Goal: Information Seeking & Learning: Check status

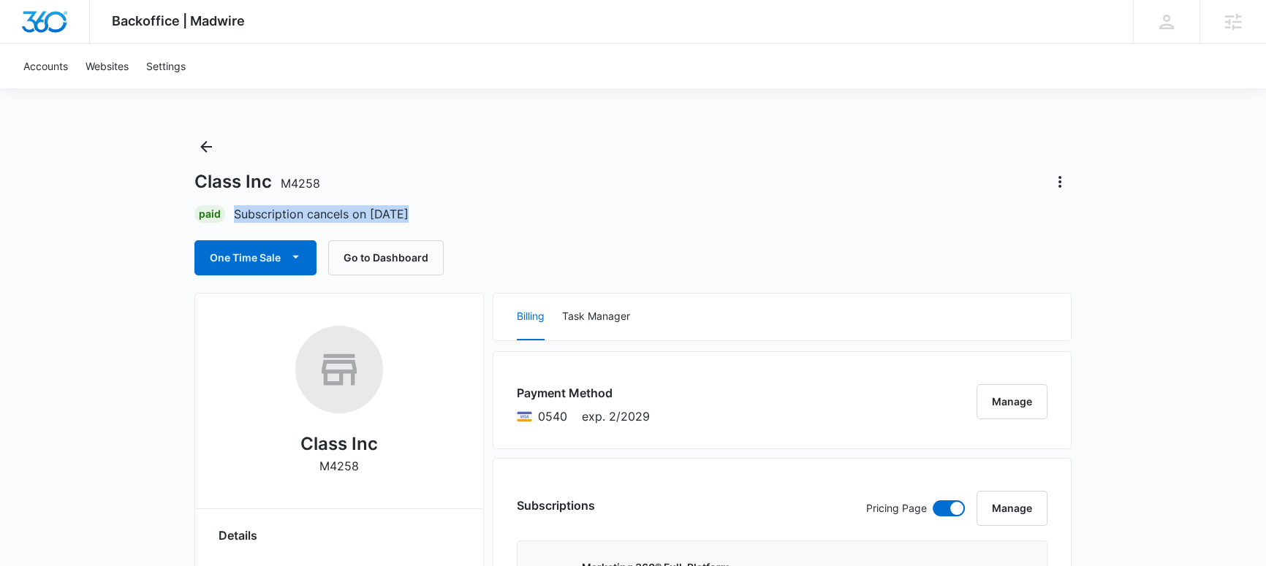
drag, startPoint x: 427, startPoint y: 216, endPoint x: 234, endPoint y: 213, distance: 193.7
click at [234, 213] on div "Paid Subscription cancels on Oct 25" at bounding box center [632, 214] width 877 height 18
copy p "Subscription cancels on Oct 25"
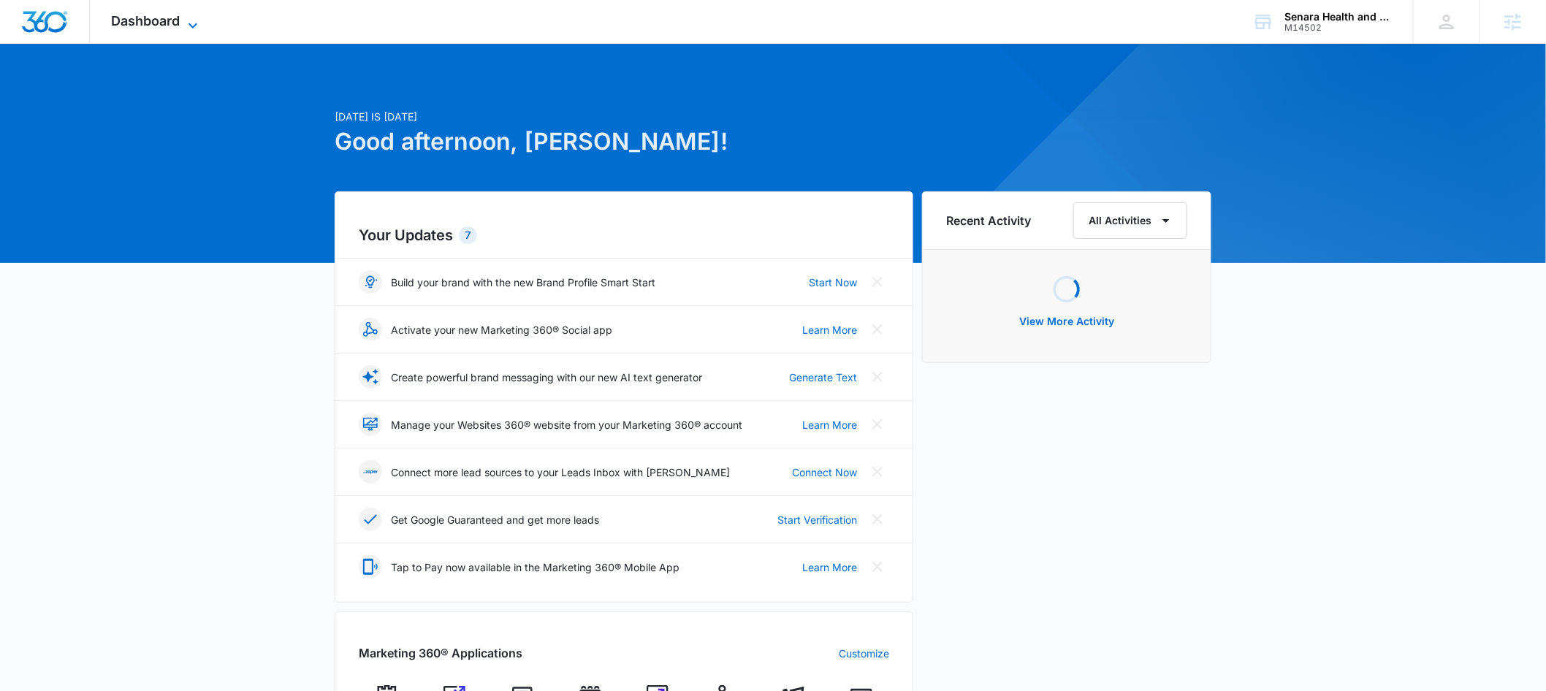
click at [163, 23] on span "Dashboard" at bounding box center [146, 20] width 69 height 15
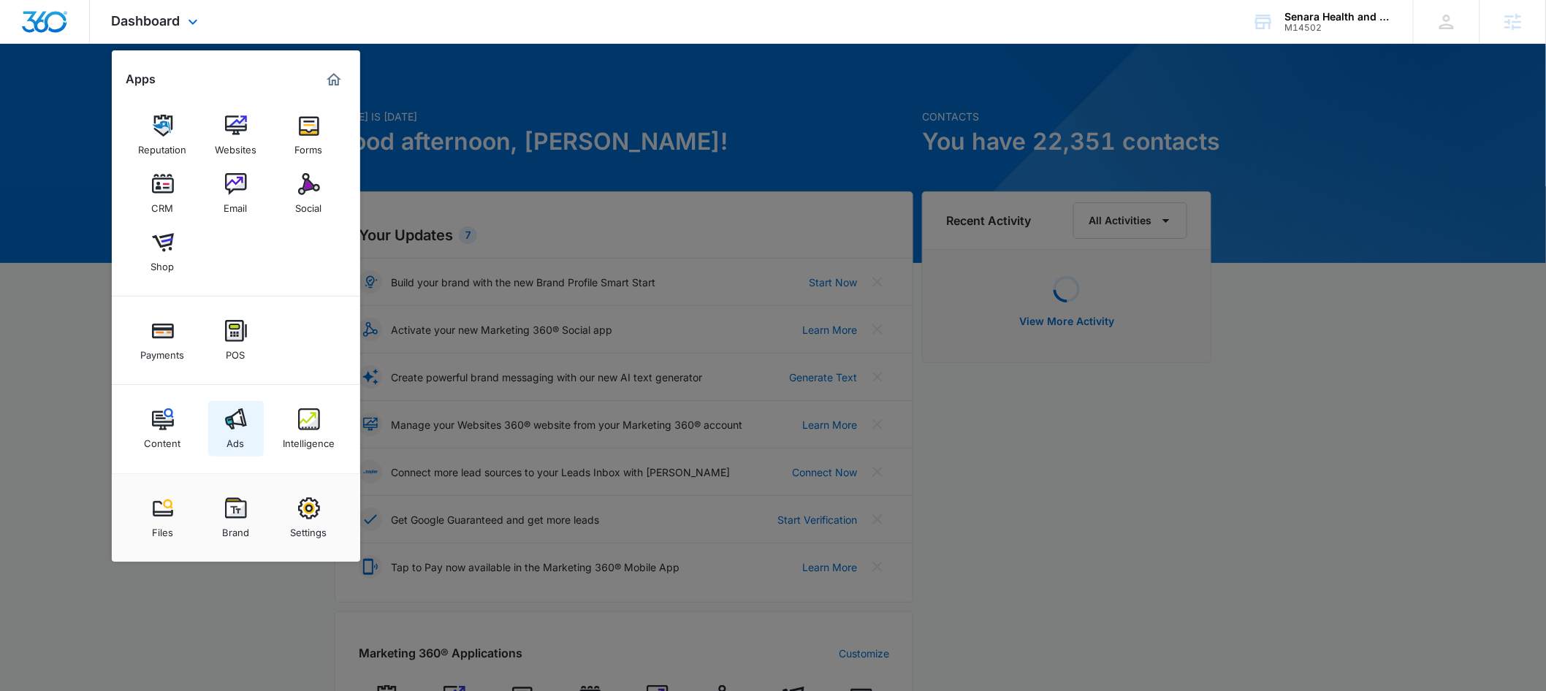
click at [240, 418] on img at bounding box center [236, 419] width 22 height 22
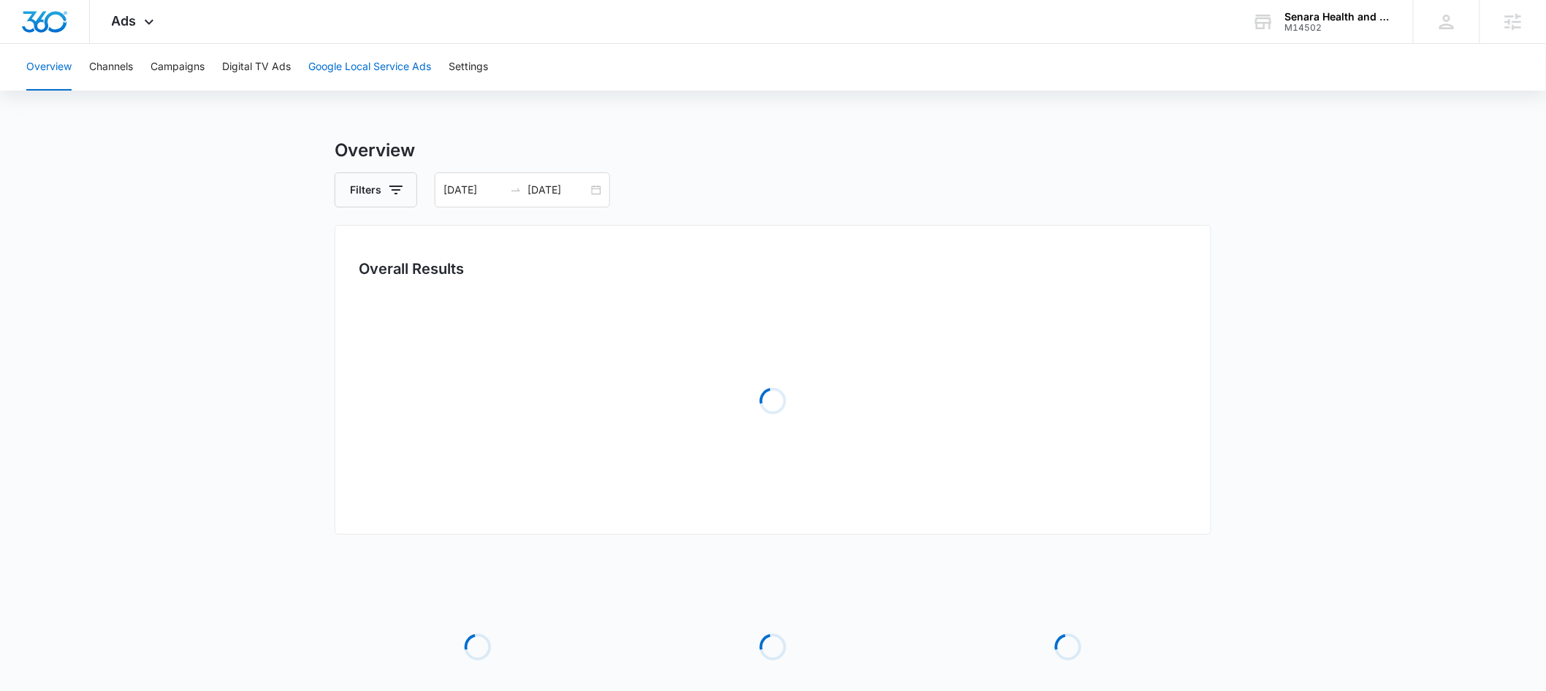
click at [371, 70] on button "Google Local Service Ads" at bounding box center [369, 67] width 123 height 47
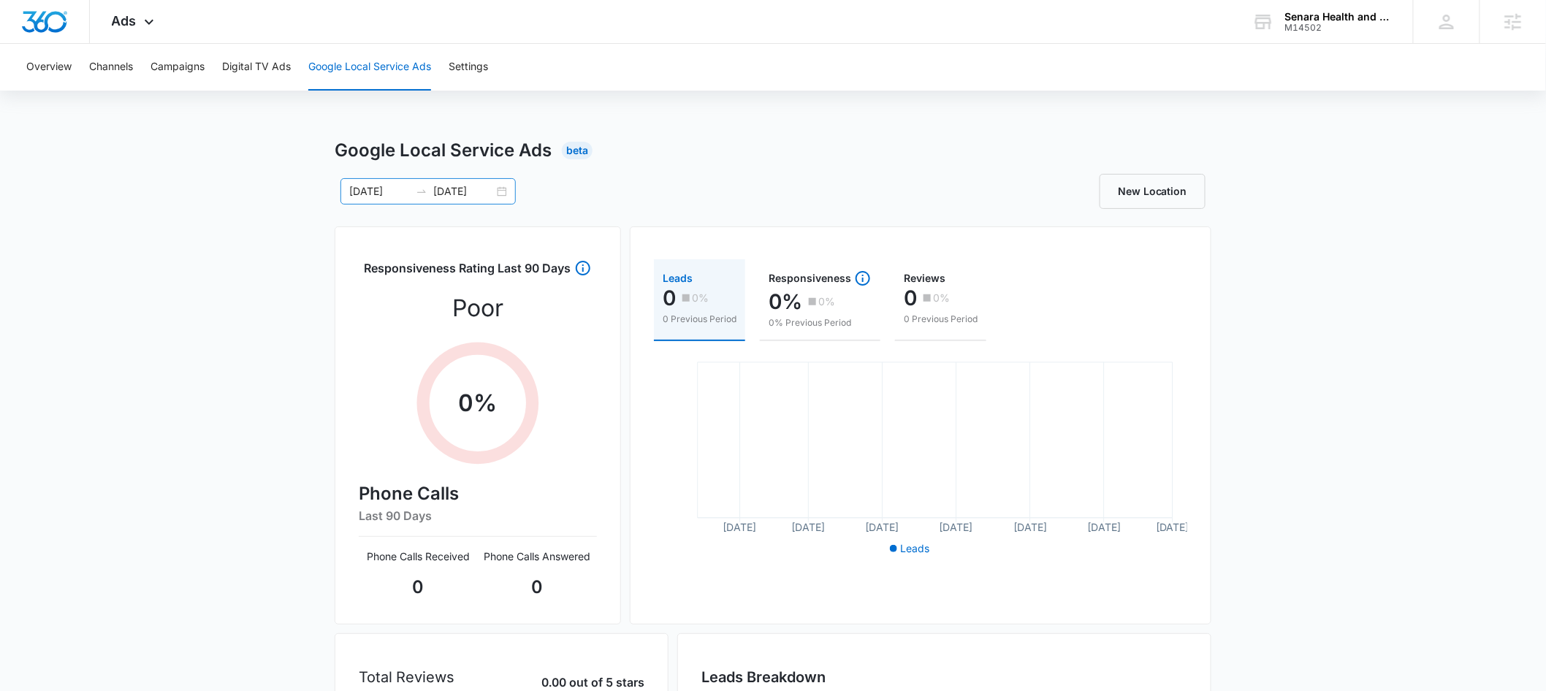
click at [449, 191] on input "10/07/2025" at bounding box center [463, 191] width 61 height 16
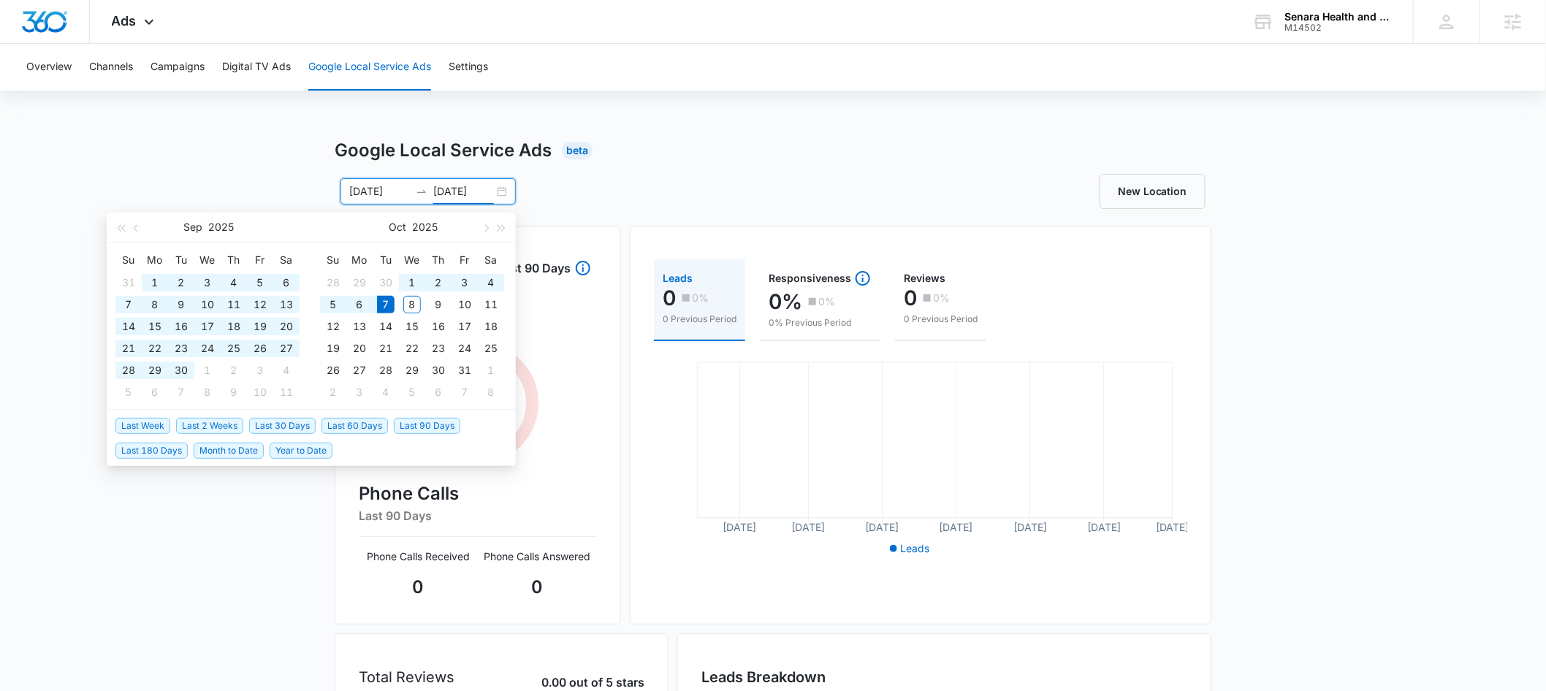
type input "10/07/2025"
click at [297, 448] on span "Year to Date" at bounding box center [301, 451] width 63 height 16
type input "01/01/2025"
type input "10/08/2025"
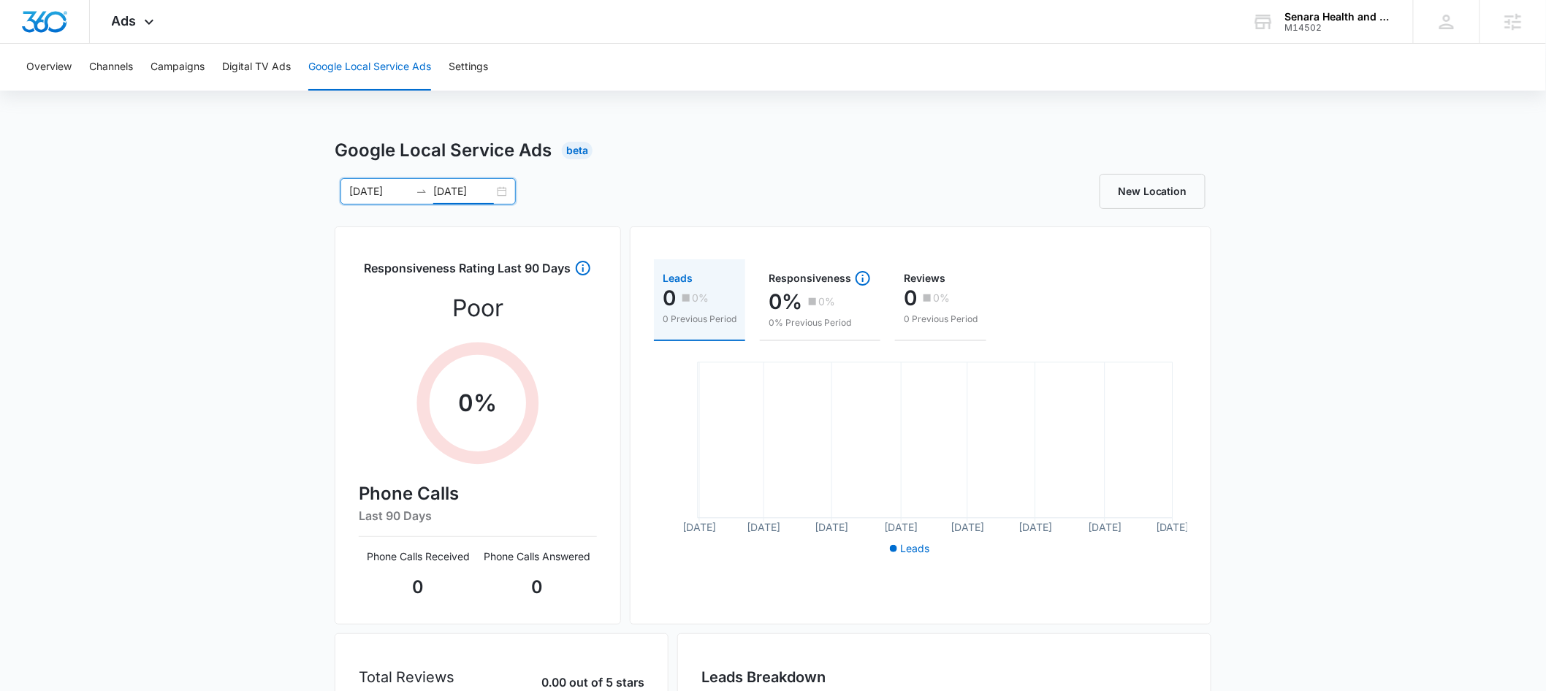
click at [373, 194] on input "01/01/2025" at bounding box center [379, 191] width 61 height 16
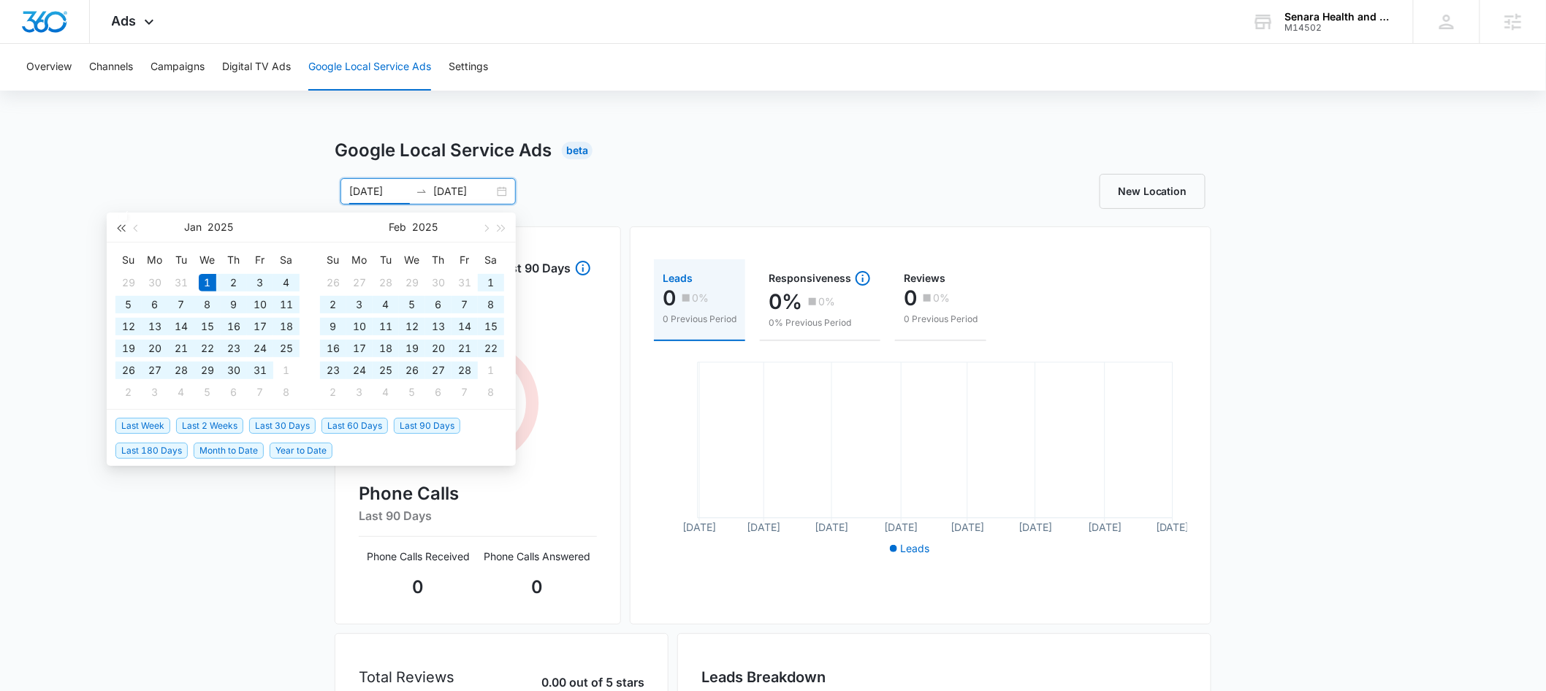
click at [123, 226] on span "button" at bounding box center [120, 227] width 7 height 7
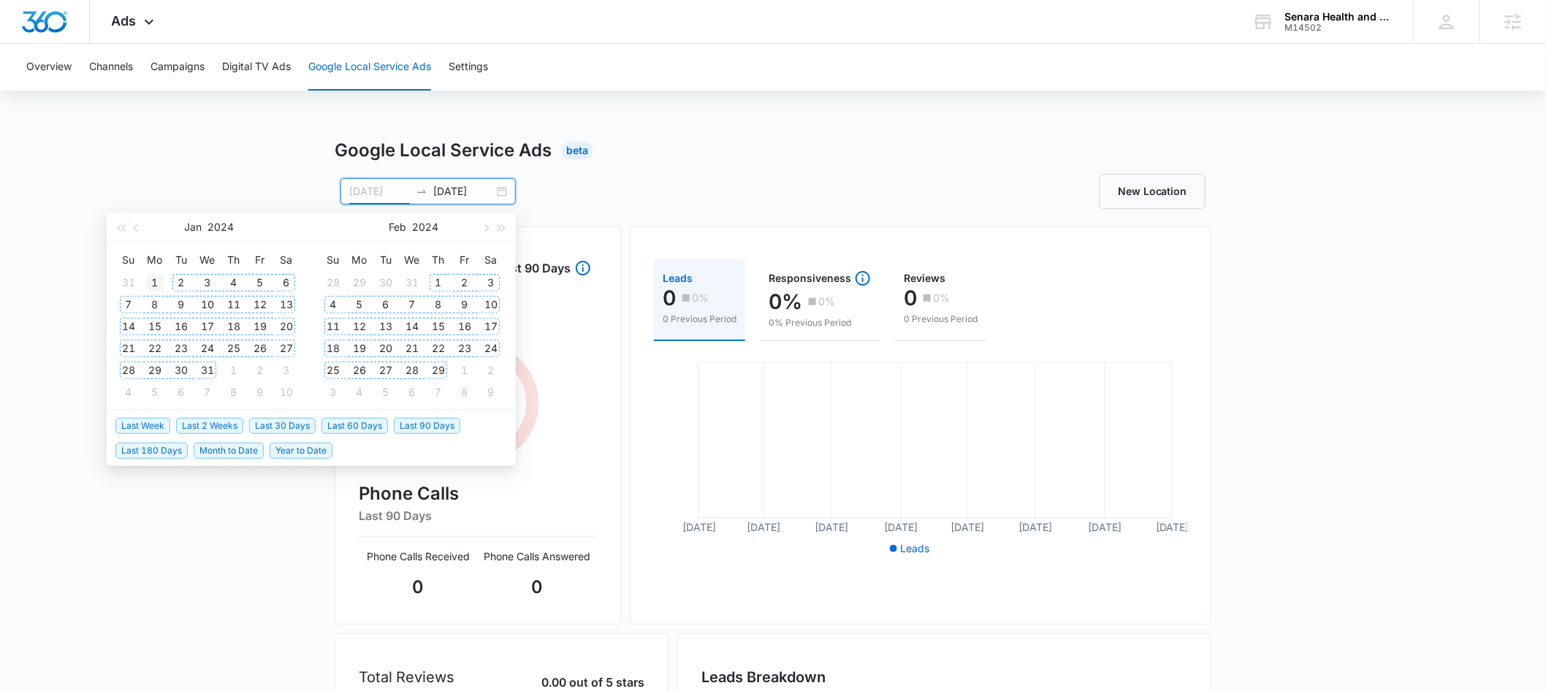
type input "01/01/2024"
click at [151, 279] on div "1" at bounding box center [155, 283] width 18 height 18
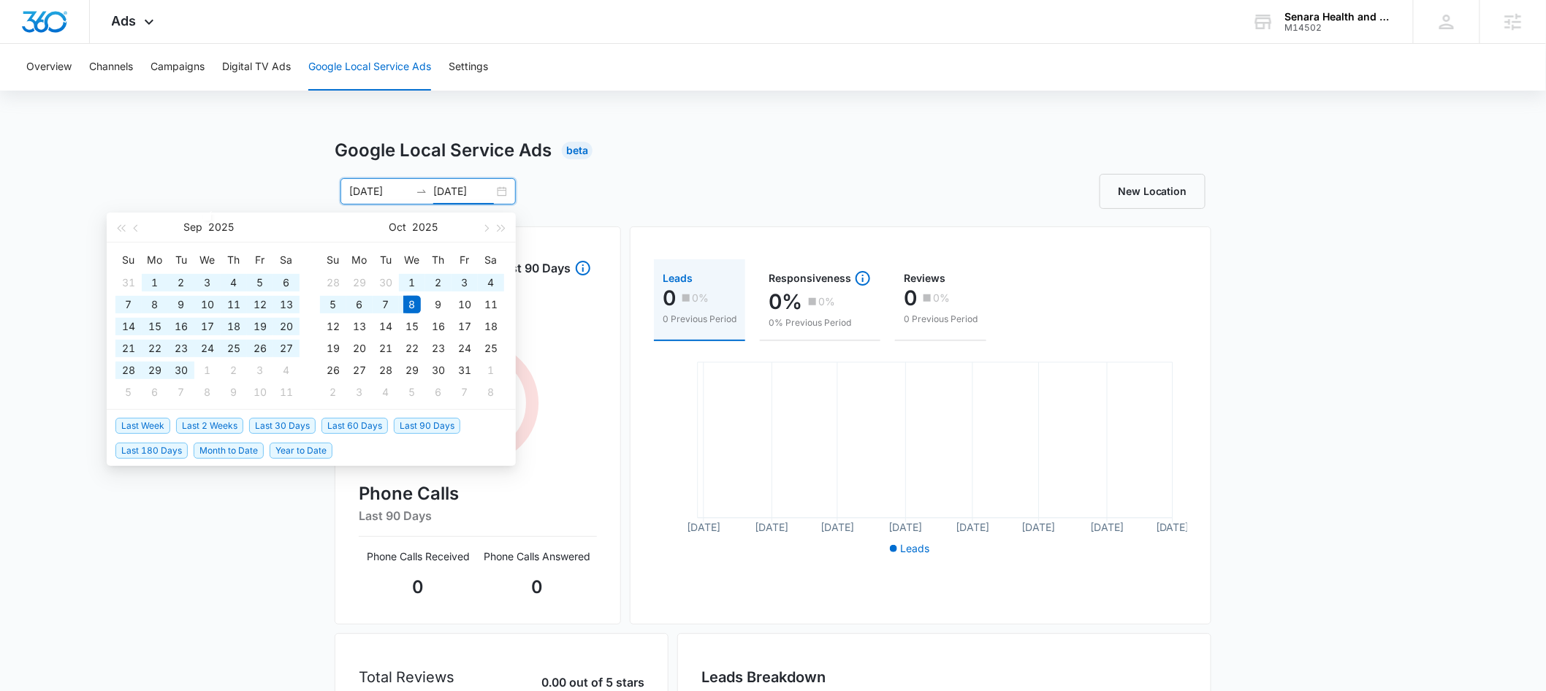
click at [126, 190] on div "Google Local Service Ads Beta 01/01/2024 10/08/2025 Sep 2025 Su Mo Tu We Th Fr …" at bounding box center [773, 517] width 1546 height 761
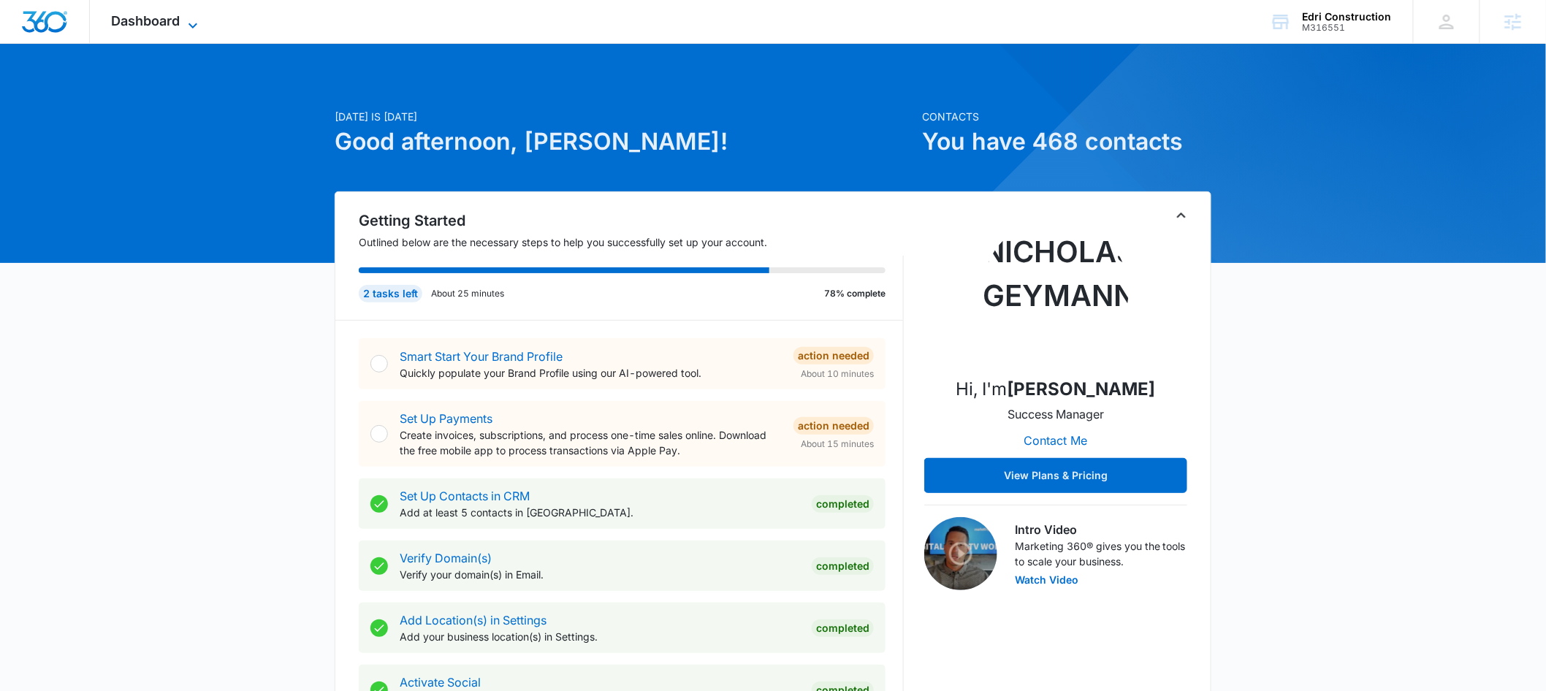
click at [159, 15] on span "Dashboard" at bounding box center [146, 20] width 69 height 15
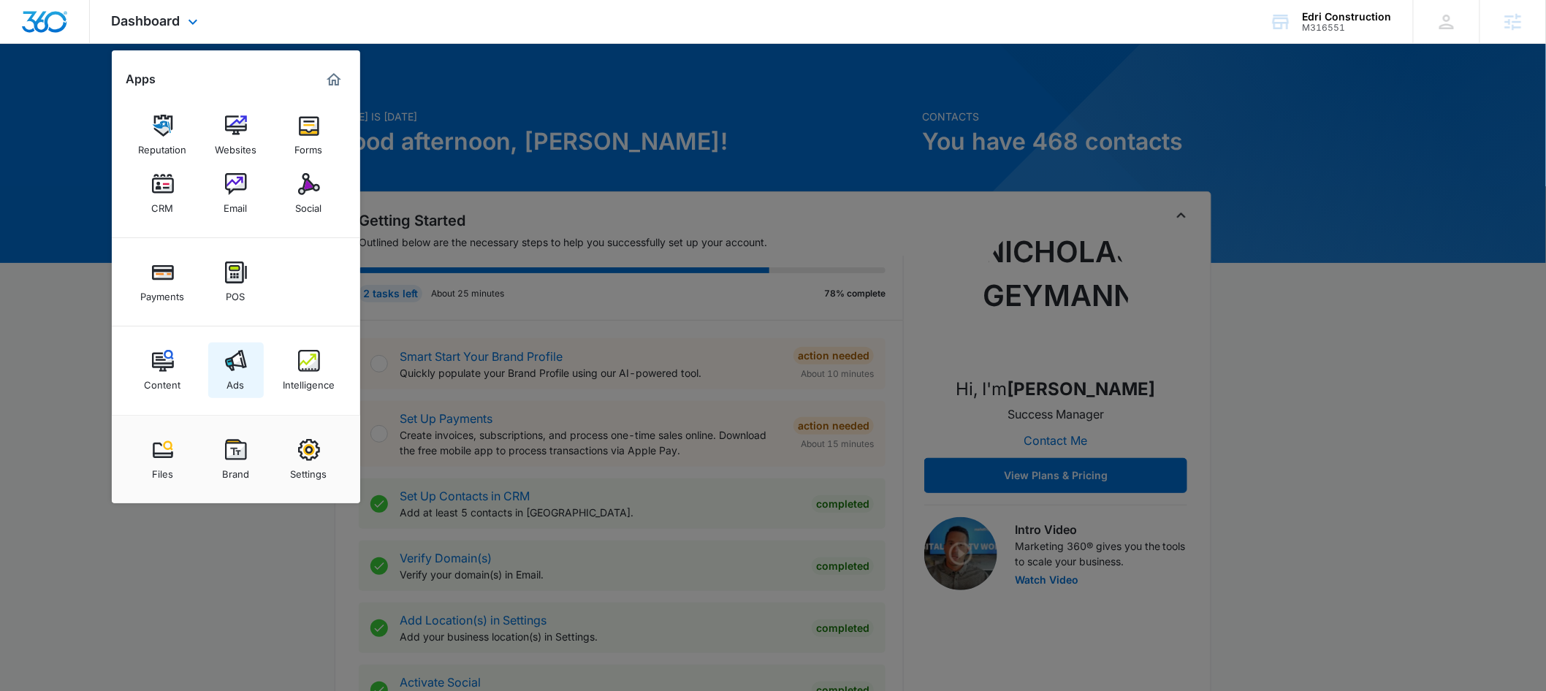
click at [242, 376] on div "Ads" at bounding box center [236, 381] width 18 height 19
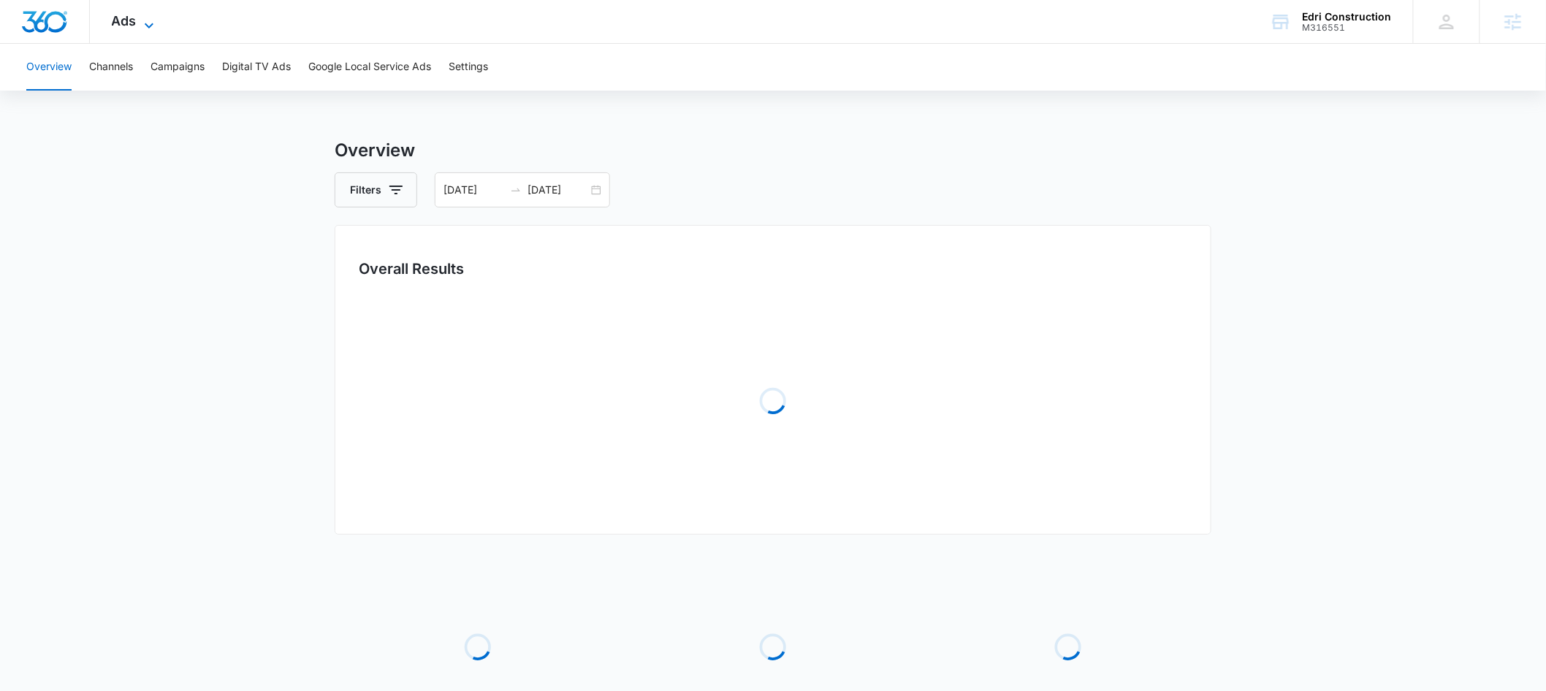
click at [133, 20] on span "Ads" at bounding box center [124, 20] width 25 height 15
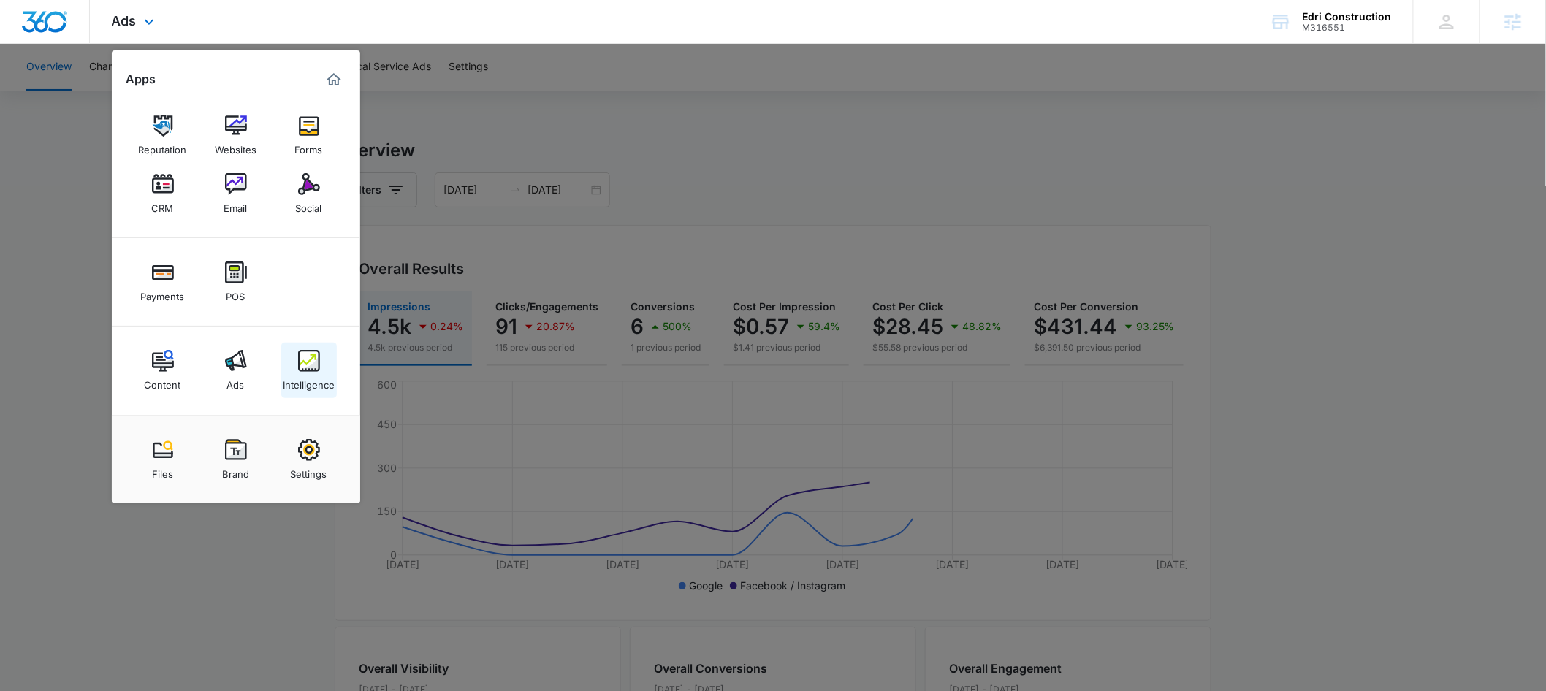
click at [301, 385] on div "Intelligence" at bounding box center [309, 381] width 52 height 19
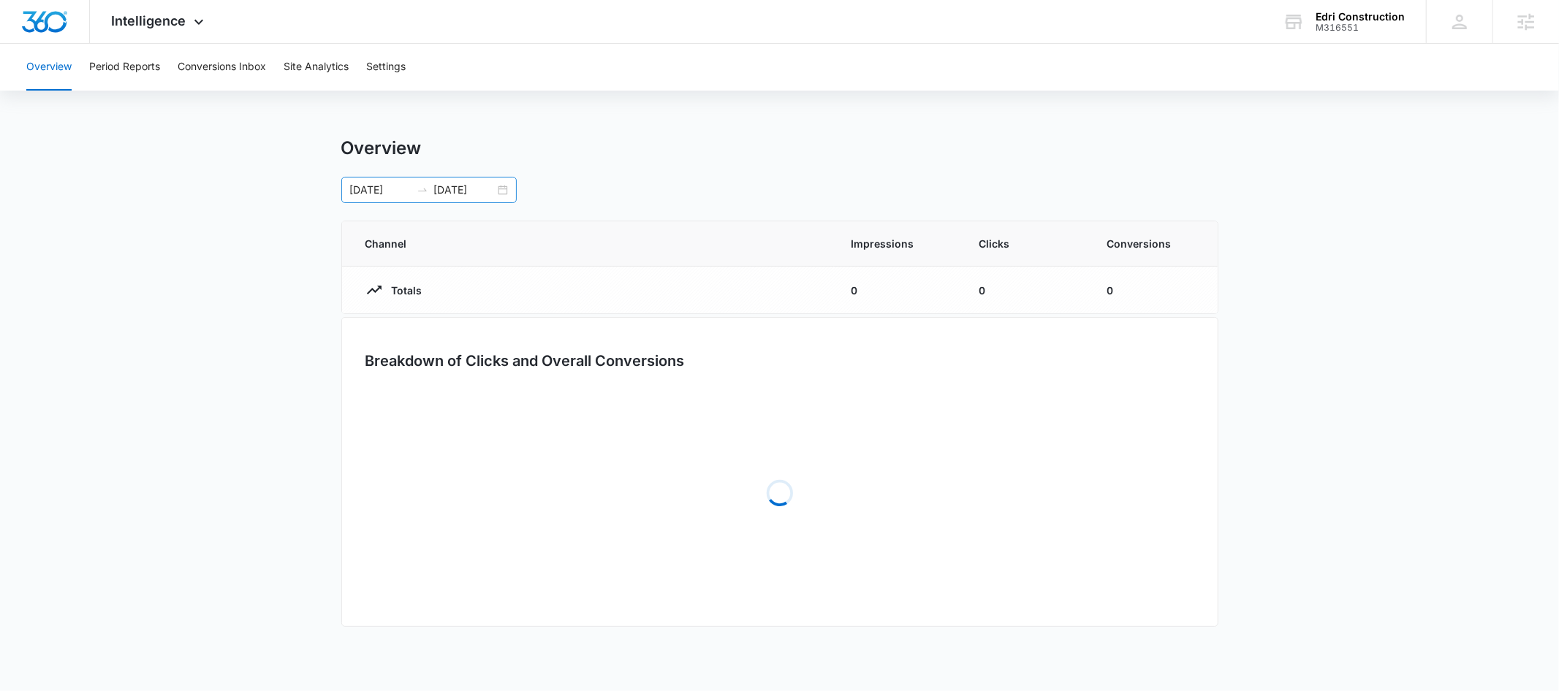
click at [411, 186] on div at bounding box center [422, 190] width 23 height 12
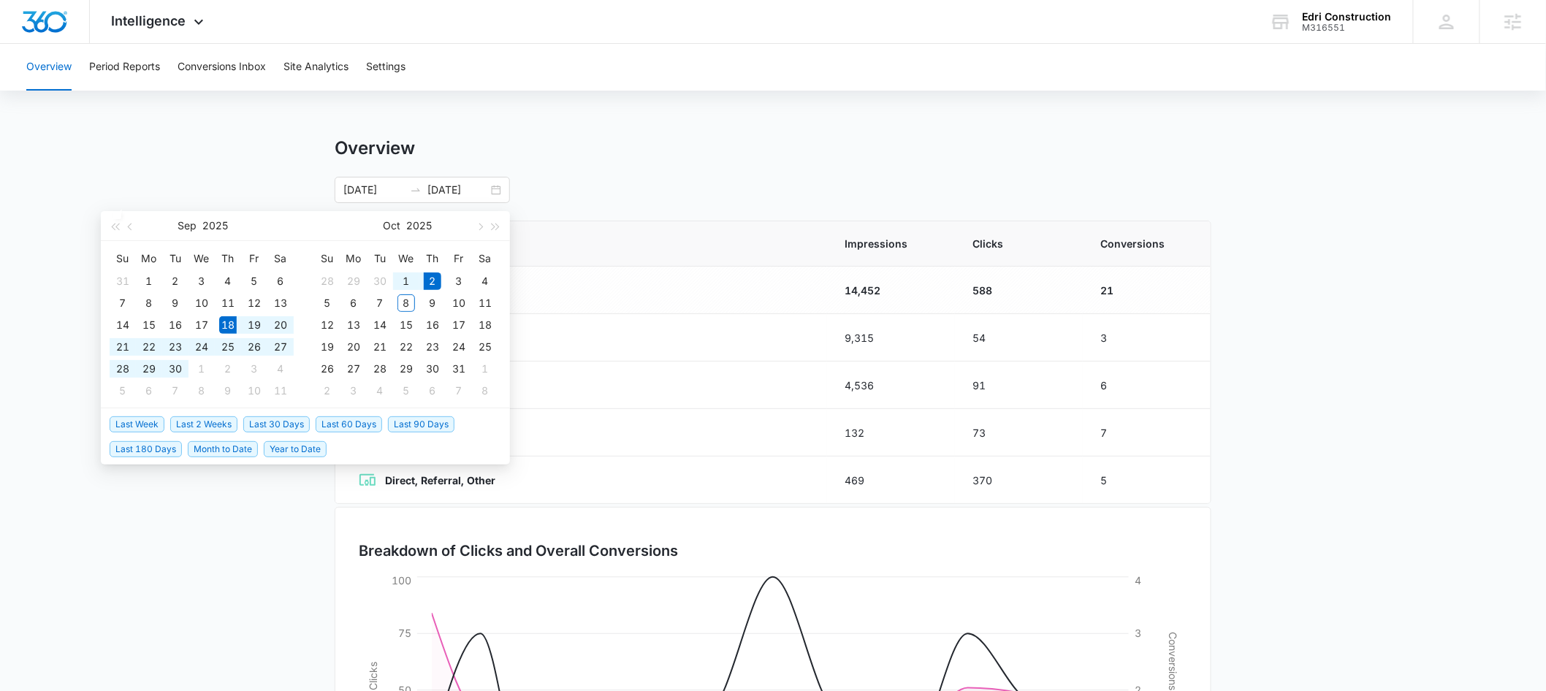
click at [285, 159] on main "Overview 09/18/2025 10/02/2025 Sep 2025 Su Mo Tu We Th Fr Sa 31 1 2 3 4 5 6 7 8…" at bounding box center [773, 520] width 1546 height 767
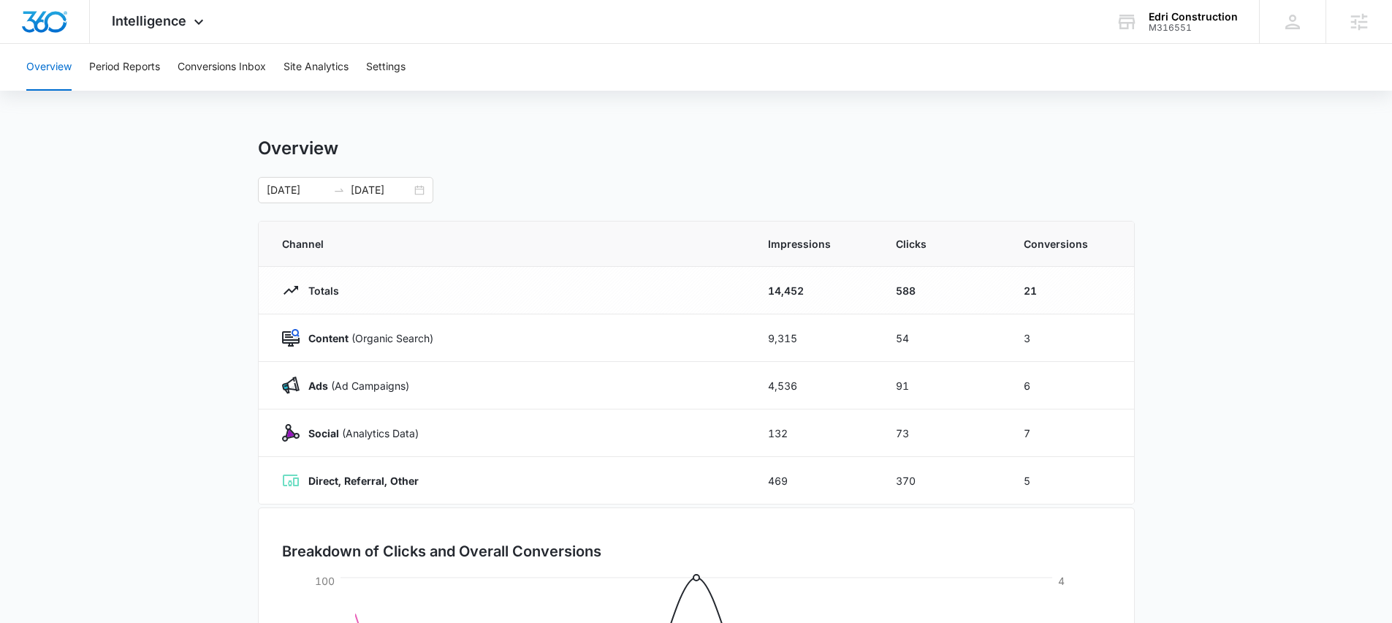
click at [167, 232] on main "Overview 09/18/2025 10/02/2025 Sep 2025 Su Mo Tu We Th Fr Sa 31 1 2 3 4 5 6 7 8…" at bounding box center [696, 520] width 1392 height 767
click at [294, 189] on input "09/18/2025" at bounding box center [297, 190] width 61 height 16
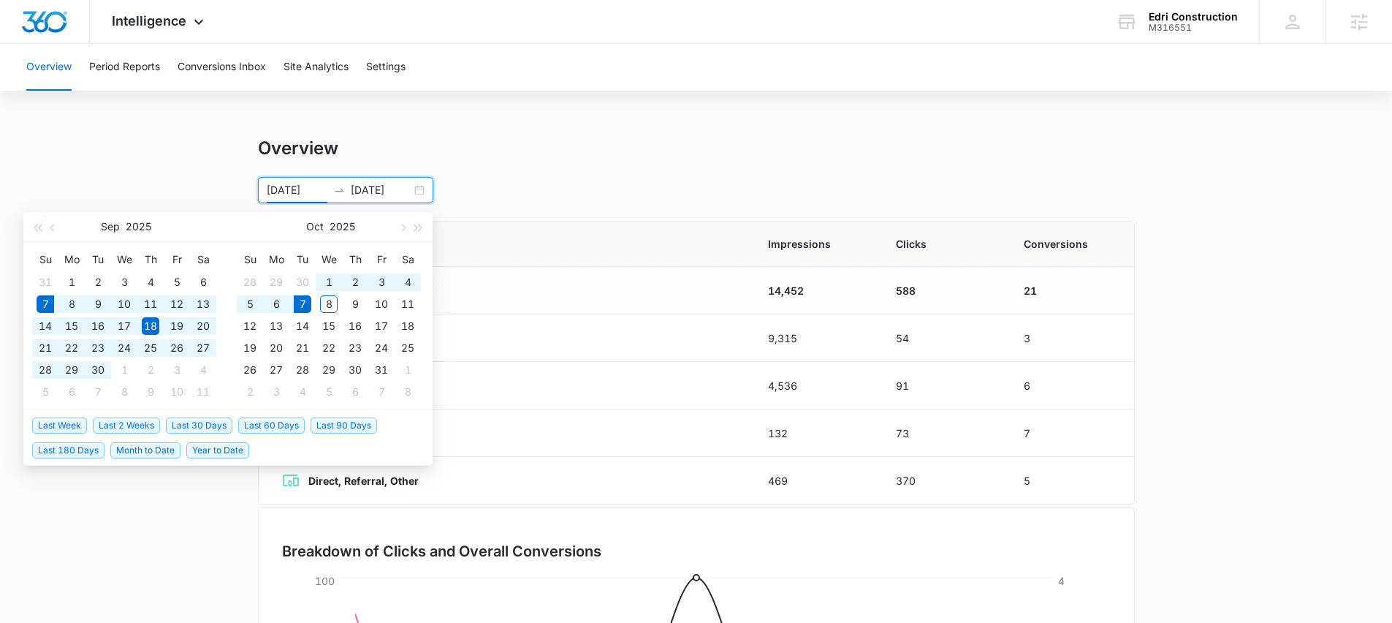
click at [197, 426] on span "Last 30 Days" at bounding box center [199, 425] width 66 height 16
type input "09/07/2025"
type input "10/07/2025"
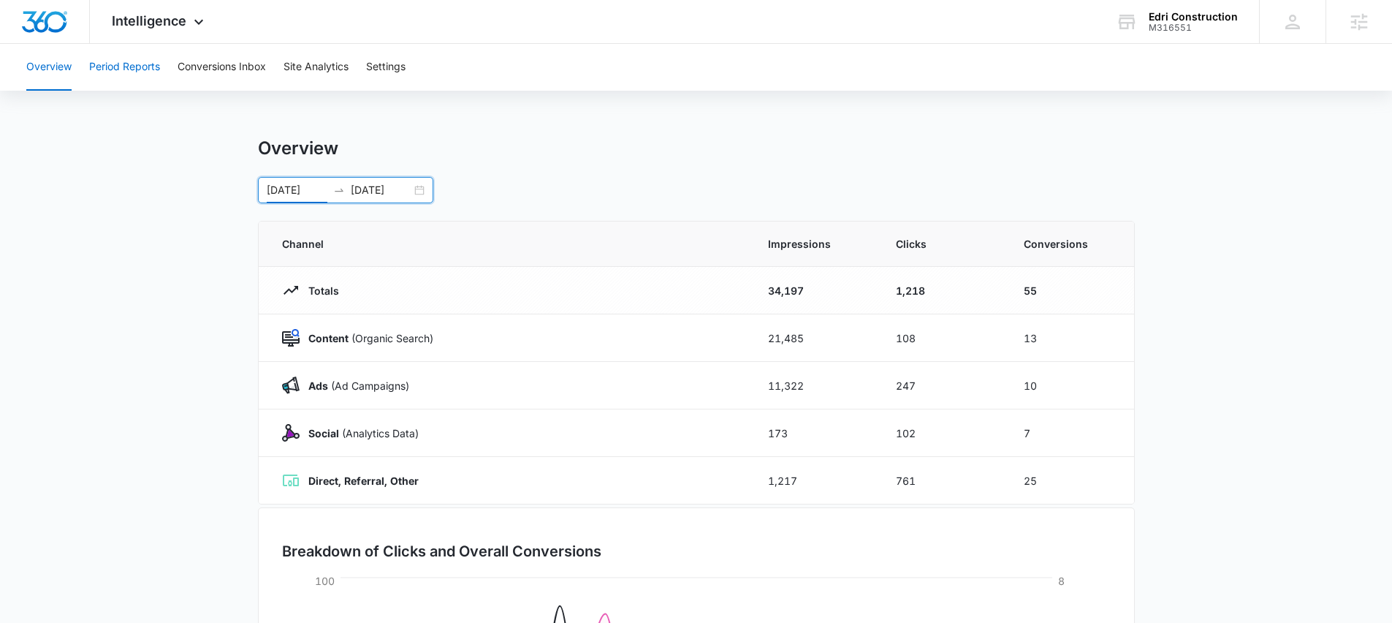
click at [112, 64] on button "Period Reports" at bounding box center [124, 67] width 71 height 47
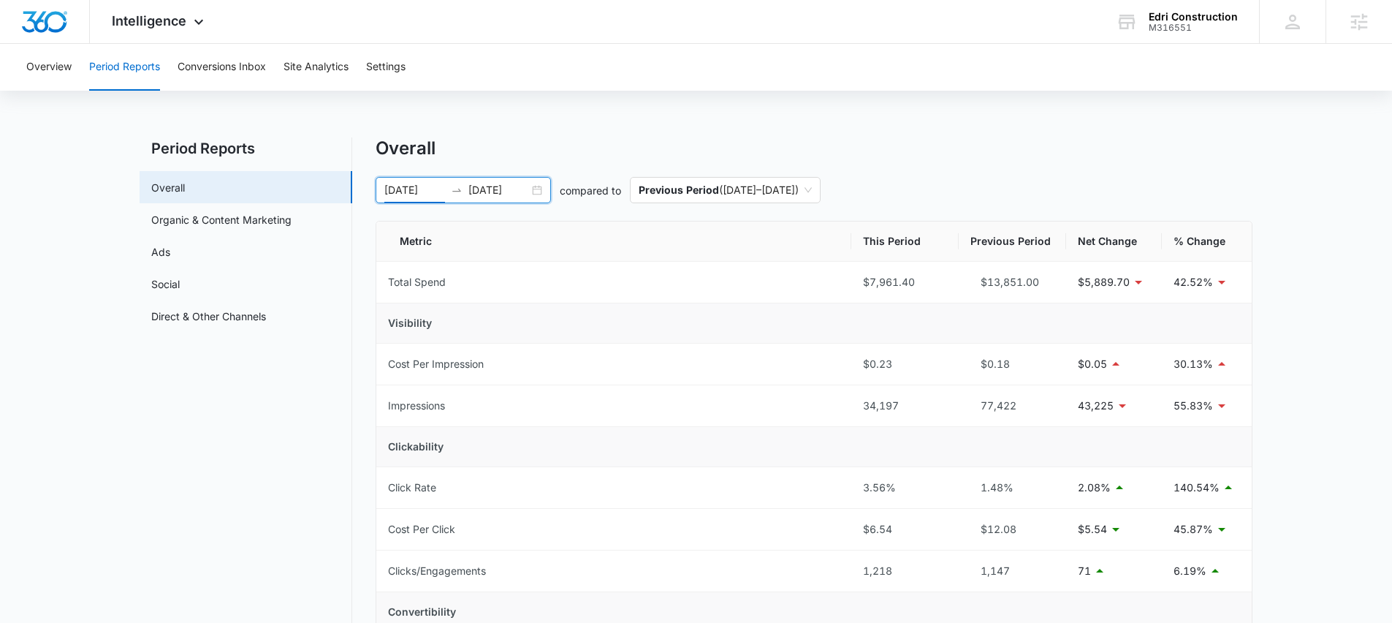
click at [421, 194] on input "09/07/2025" at bounding box center [414, 190] width 61 height 16
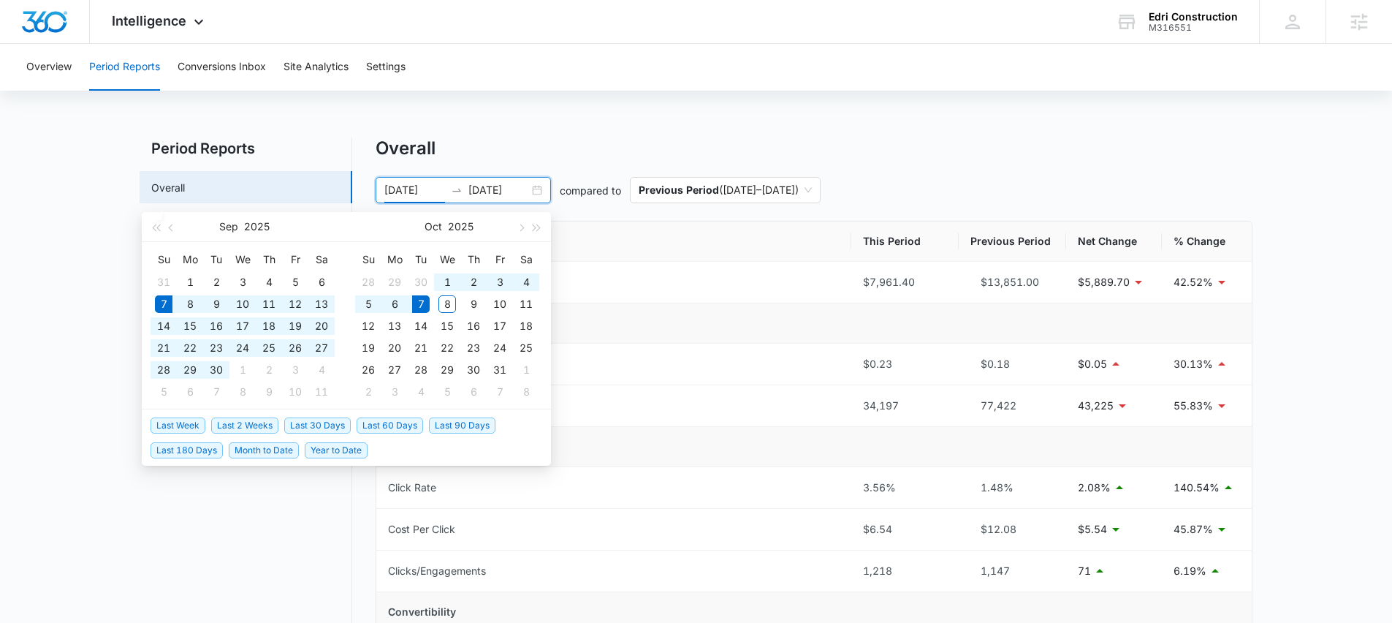
click at [311, 417] on span "Last 30 Days" at bounding box center [317, 425] width 66 height 16
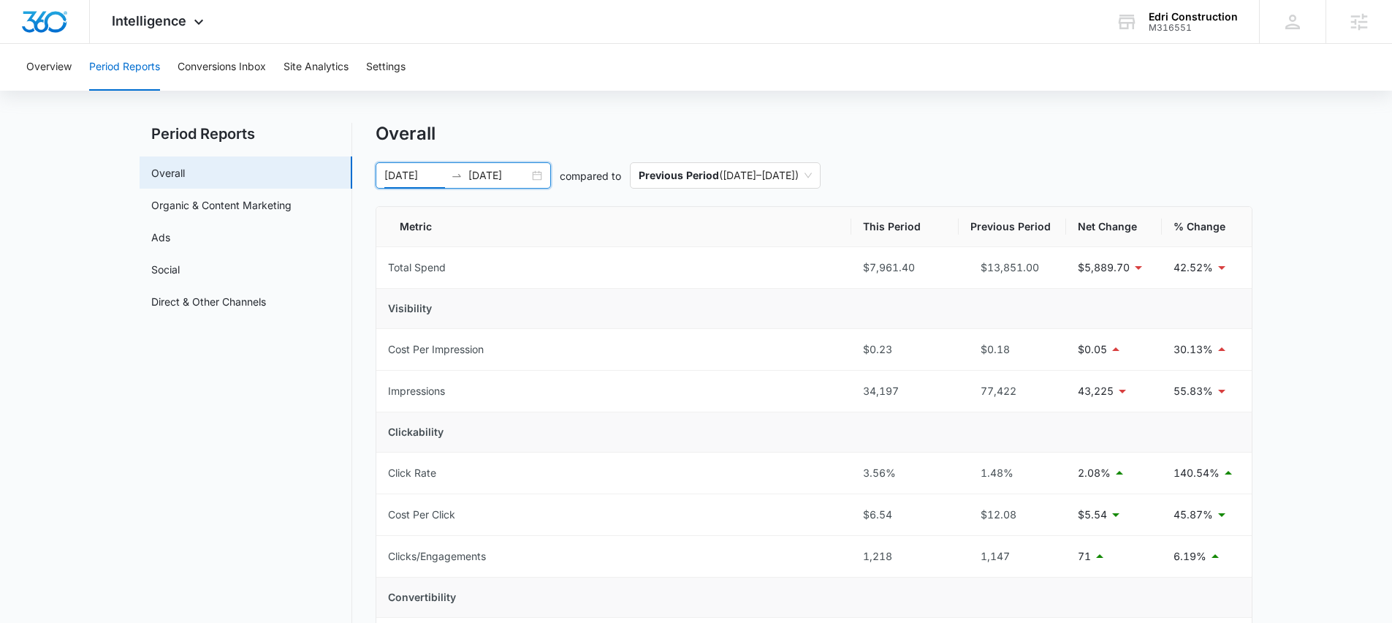
scroll to position [15, 0]
click at [465, 171] on div at bounding box center [456, 175] width 23 height 12
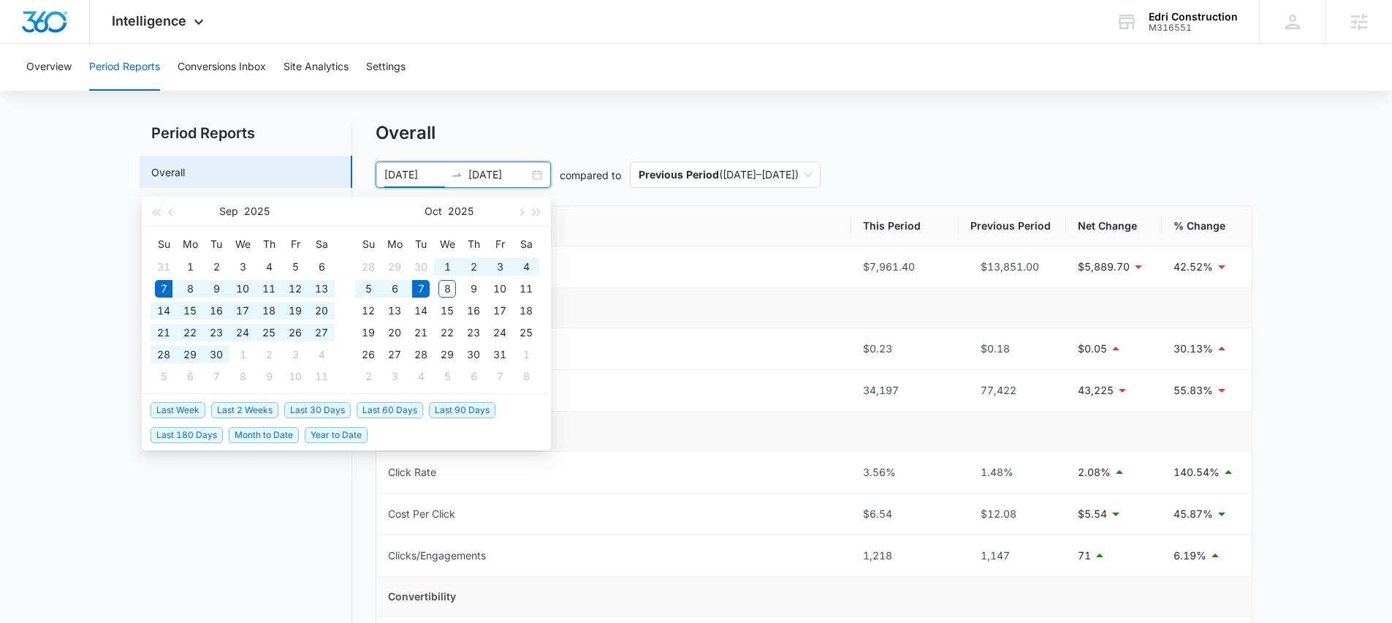
type input "09/07/2025"
click at [323, 412] on span "Last 30 Days" at bounding box center [317, 410] width 66 height 16
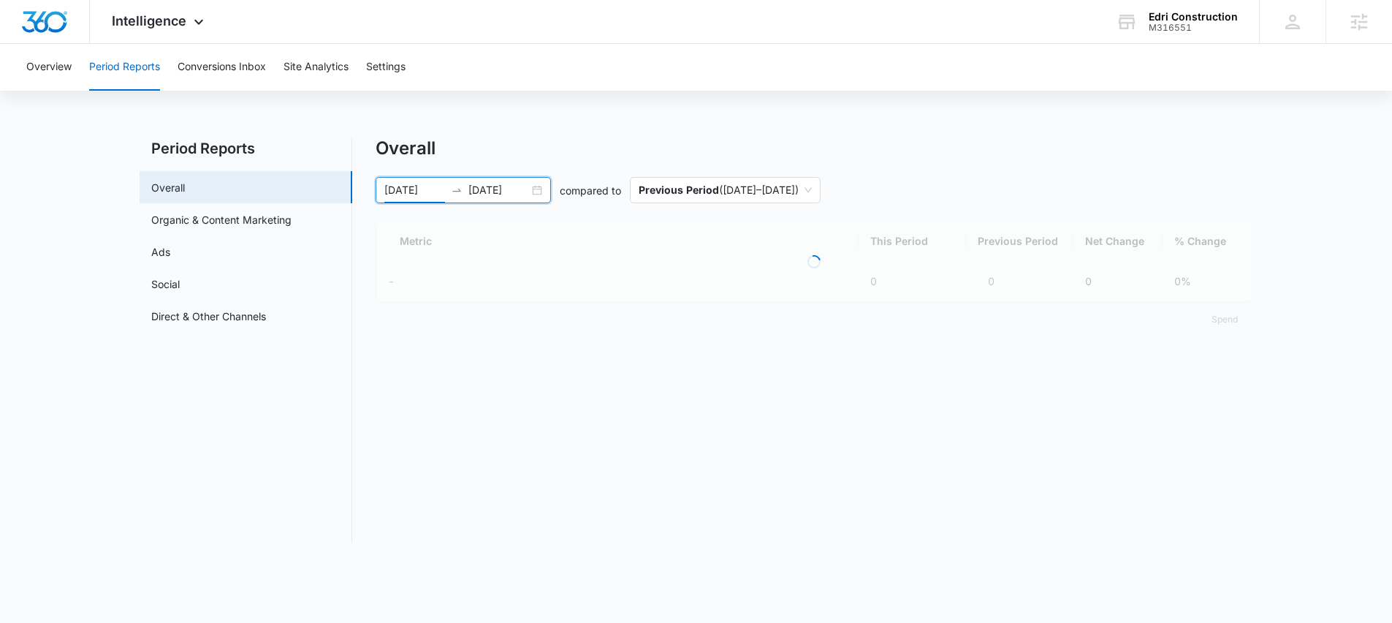
scroll to position [0, 0]
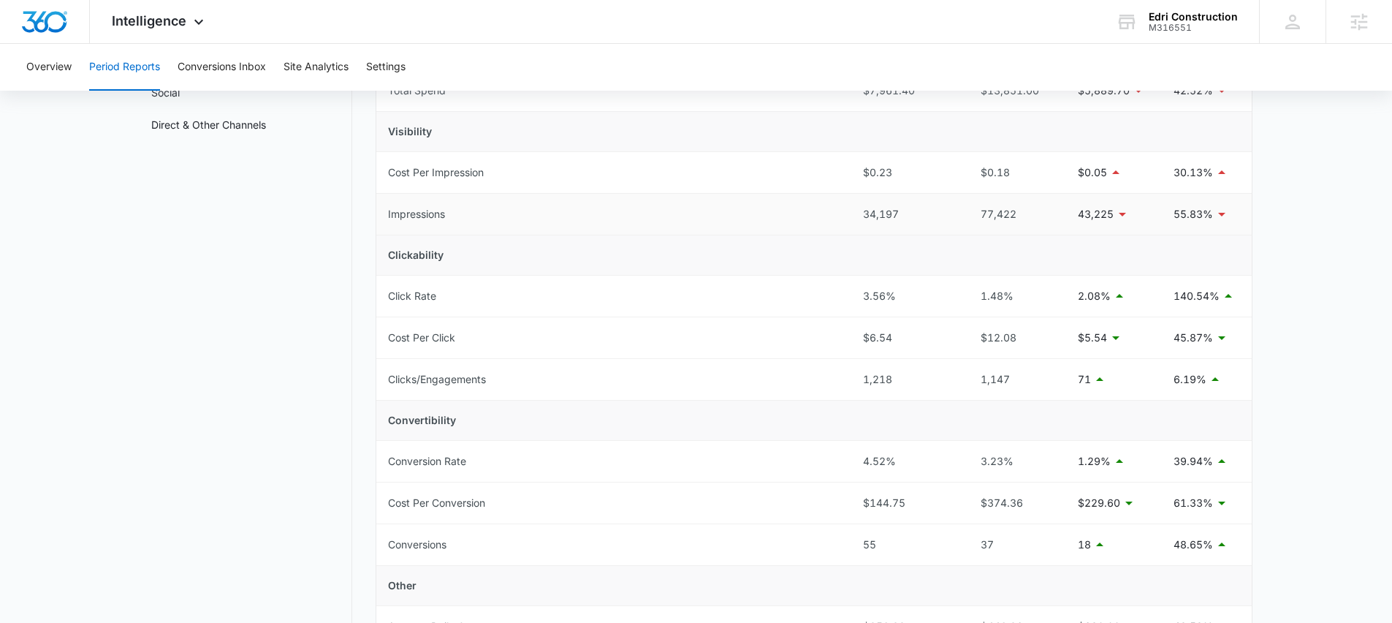
scroll to position [170, 0]
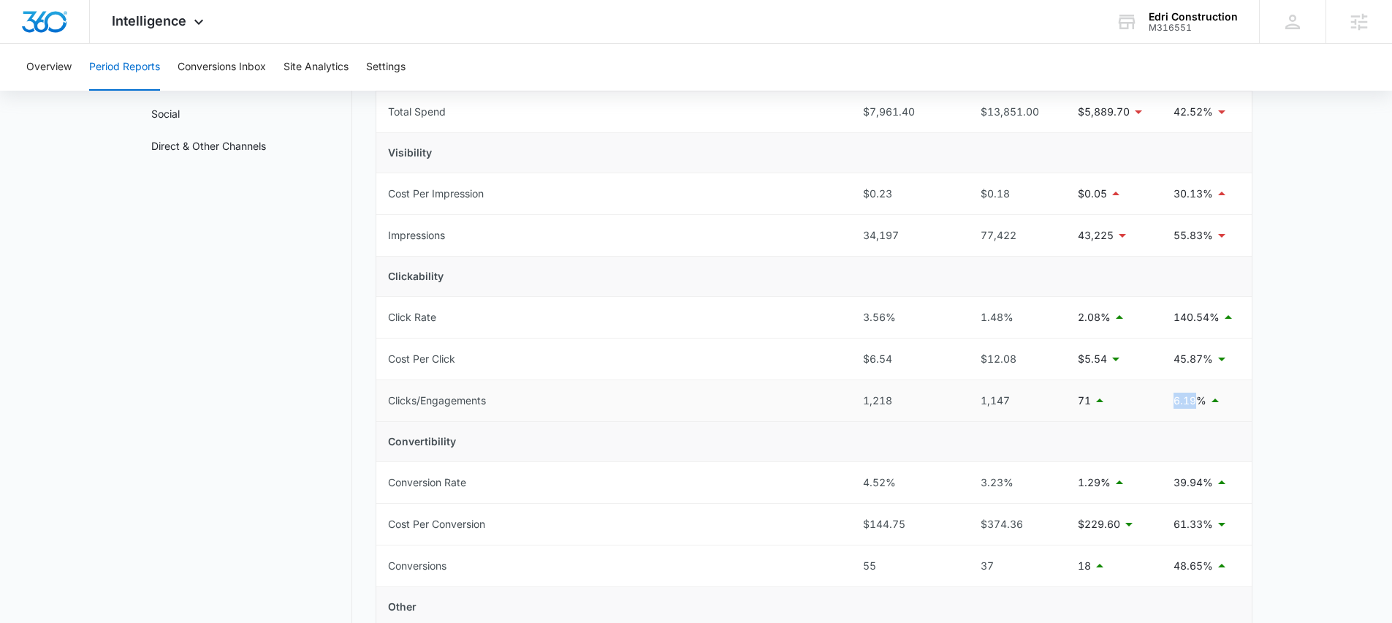
drag, startPoint x: 1169, startPoint y: 400, endPoint x: 1197, endPoint y: 398, distance: 27.8
click at [1197, 398] on td "6.19%" at bounding box center [1207, 401] width 90 height 42
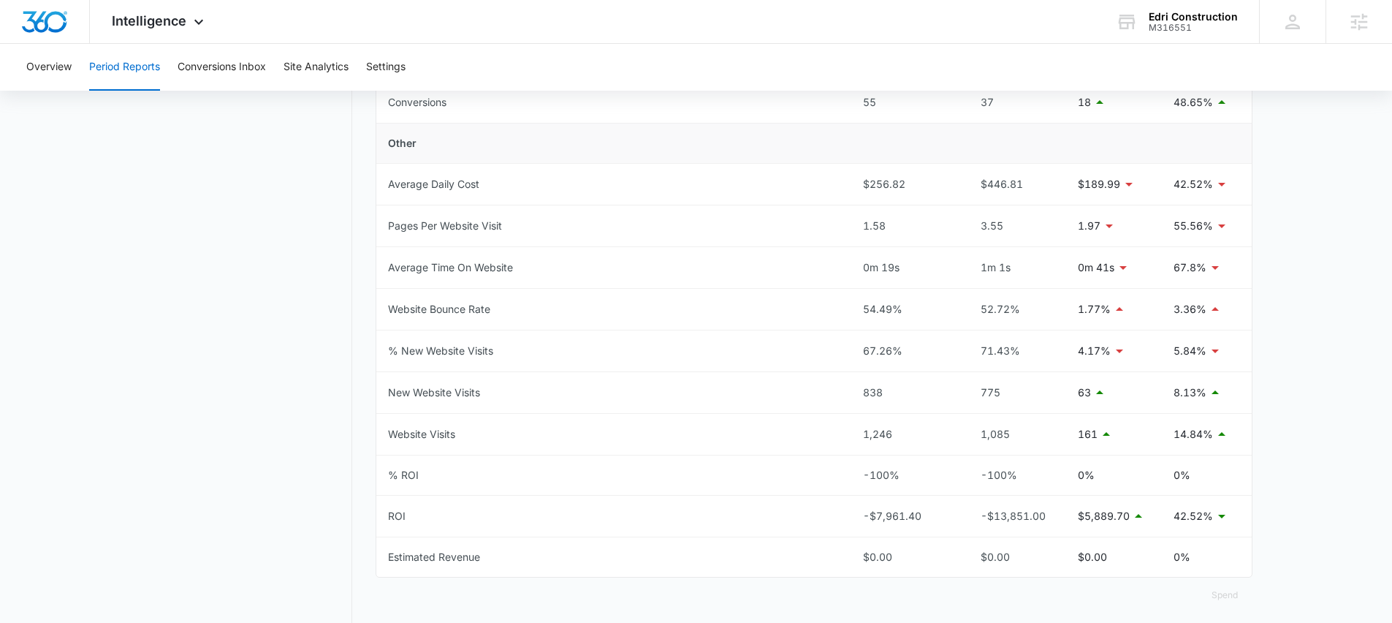
scroll to position [658, 0]
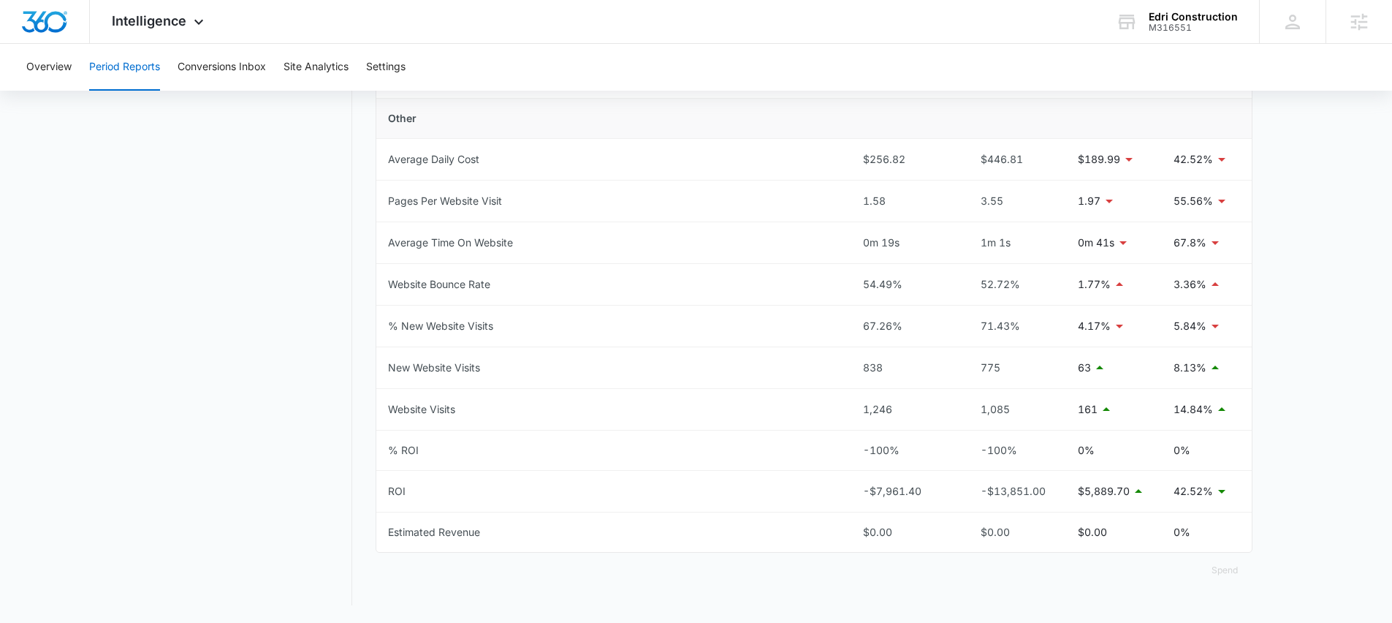
click at [233, 227] on nav "Period Reports Overall Organic & Content Marketing Ads Social Direct & Other Ch…" at bounding box center [246, 42] width 213 height 1126
click at [126, 29] on div "Intelligence Apps Reputation Websites Forms CRM Email Social Payments POS Conte…" at bounding box center [160, 21] width 140 height 43
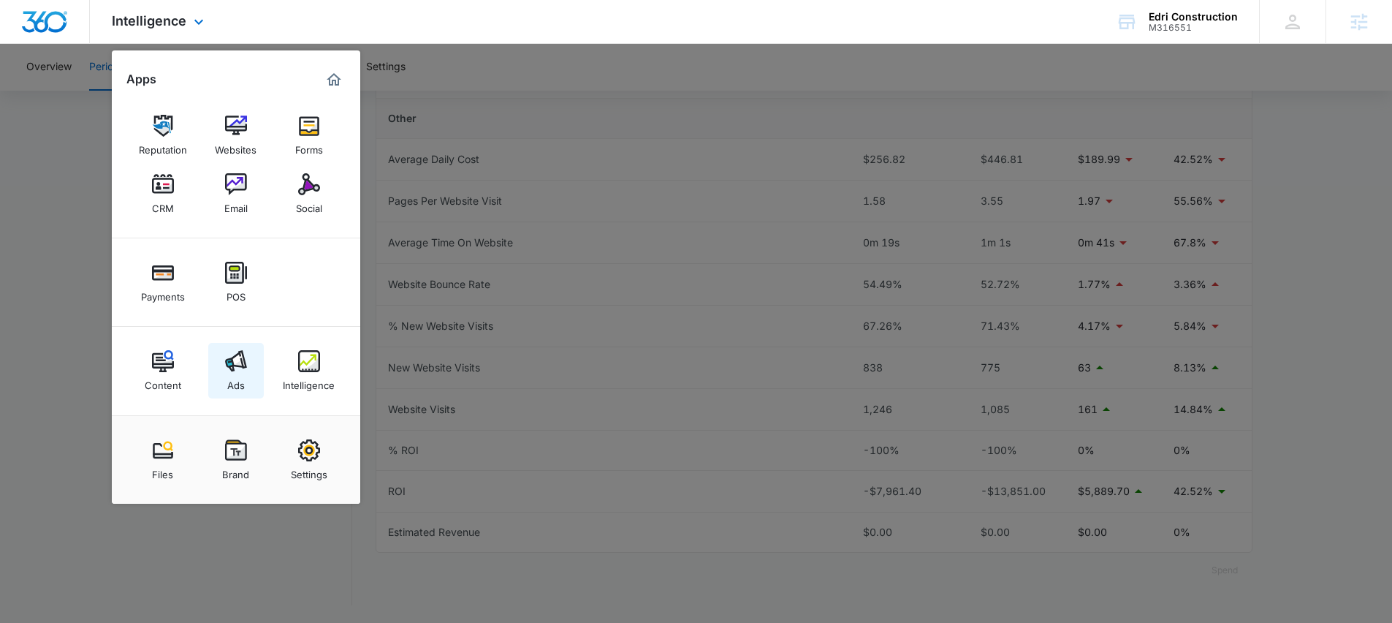
click at [229, 370] on img at bounding box center [236, 361] width 22 height 22
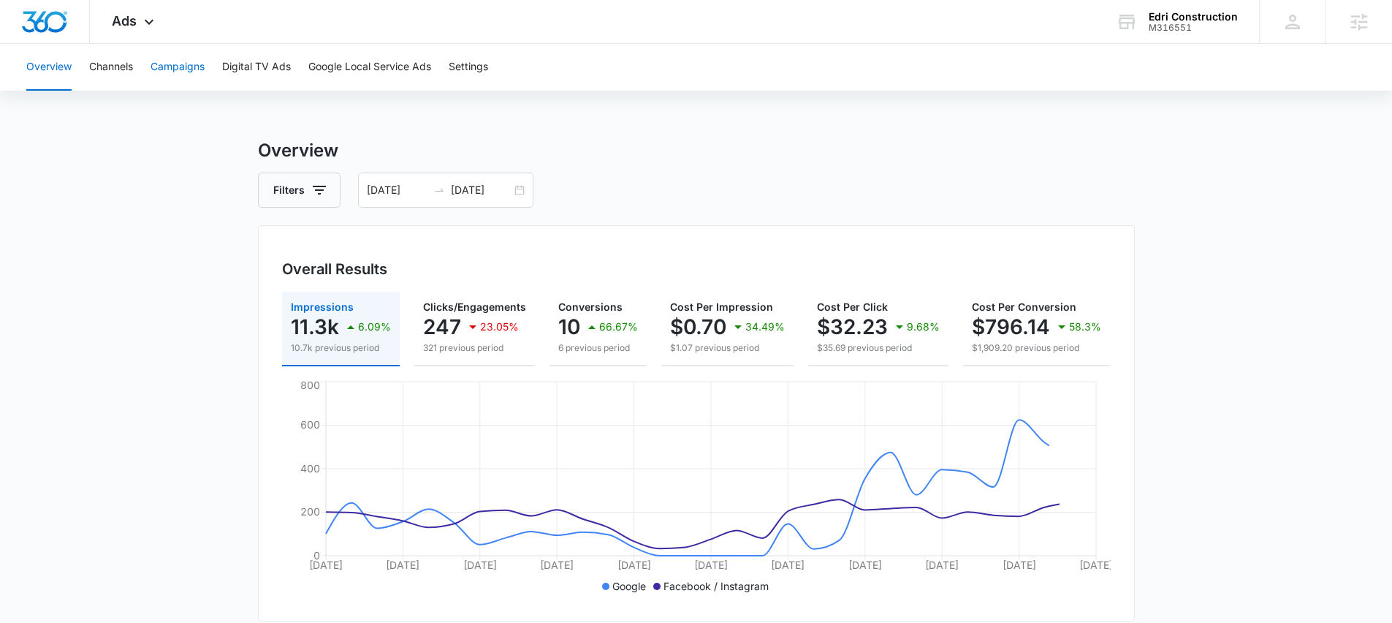
click at [176, 69] on button "Campaigns" at bounding box center [178, 67] width 54 height 47
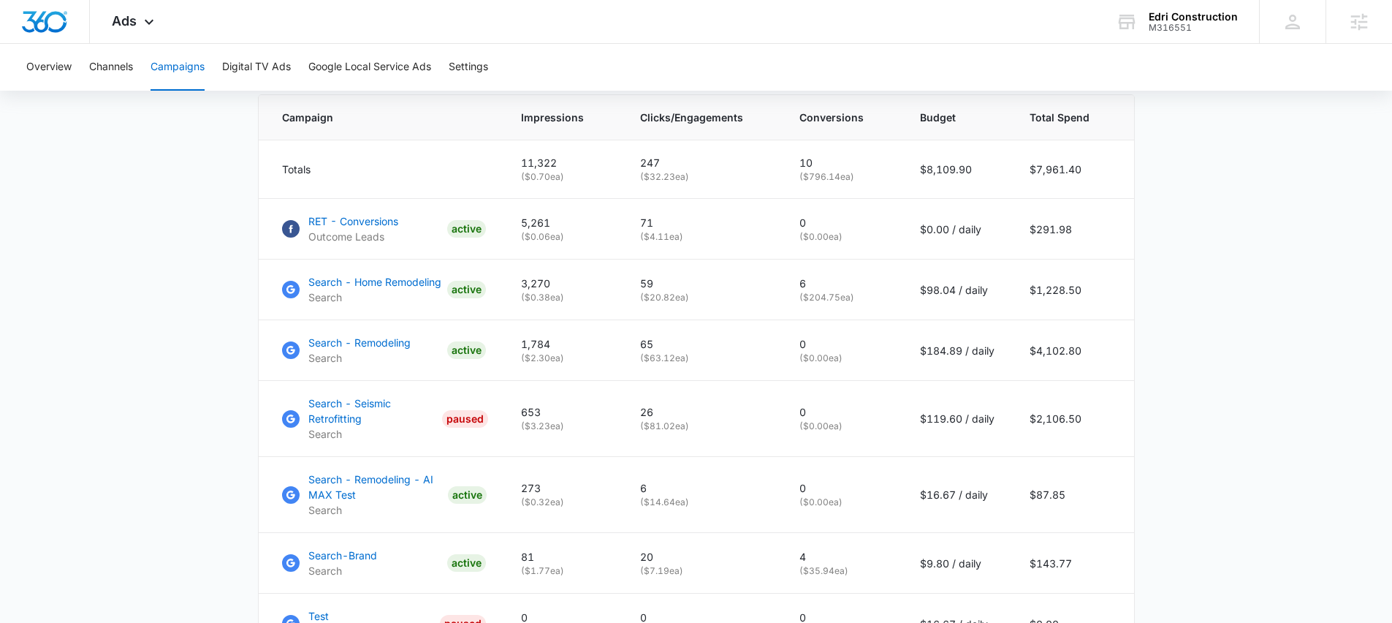
scroll to position [616, 0]
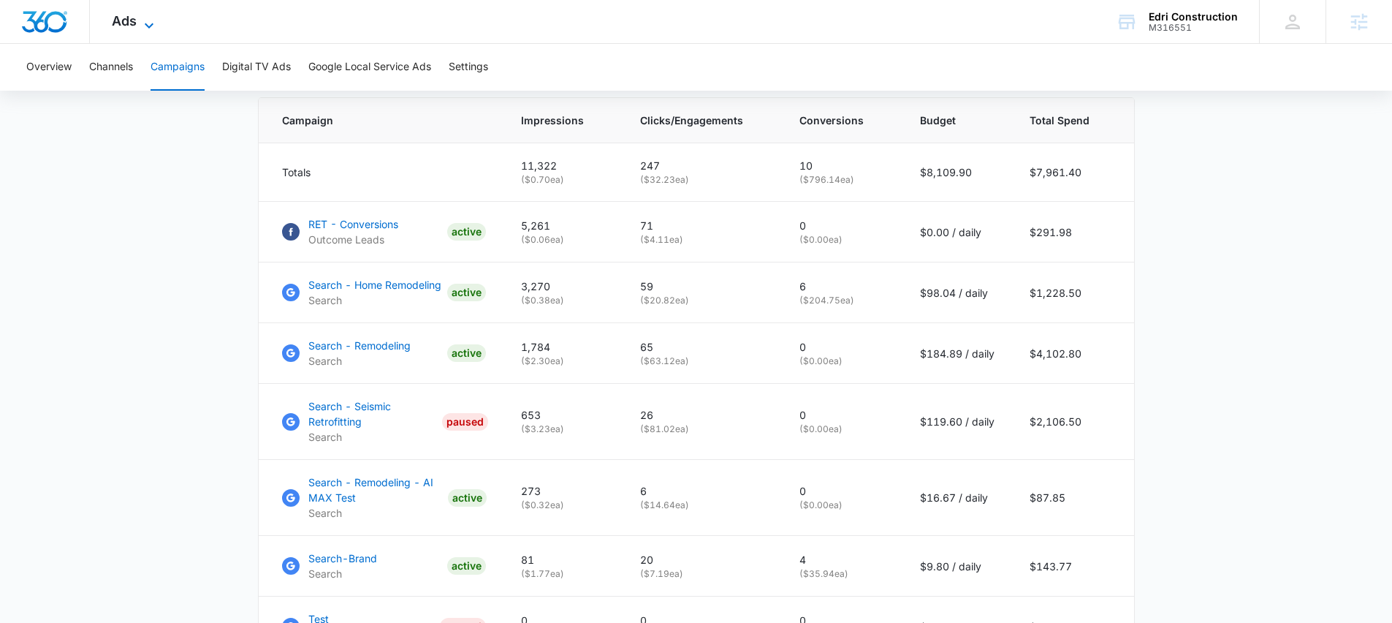
click at [118, 26] on span "Ads" at bounding box center [124, 20] width 25 height 15
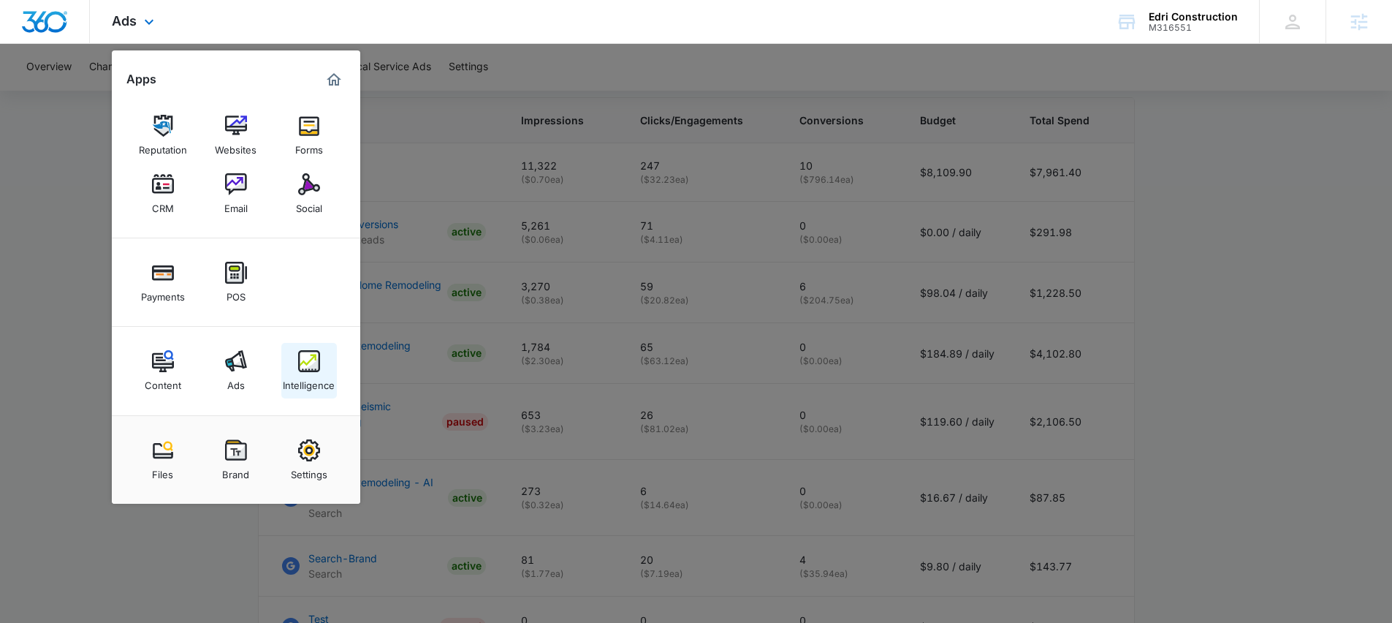
click at [308, 384] on div "Intelligence" at bounding box center [309, 381] width 52 height 19
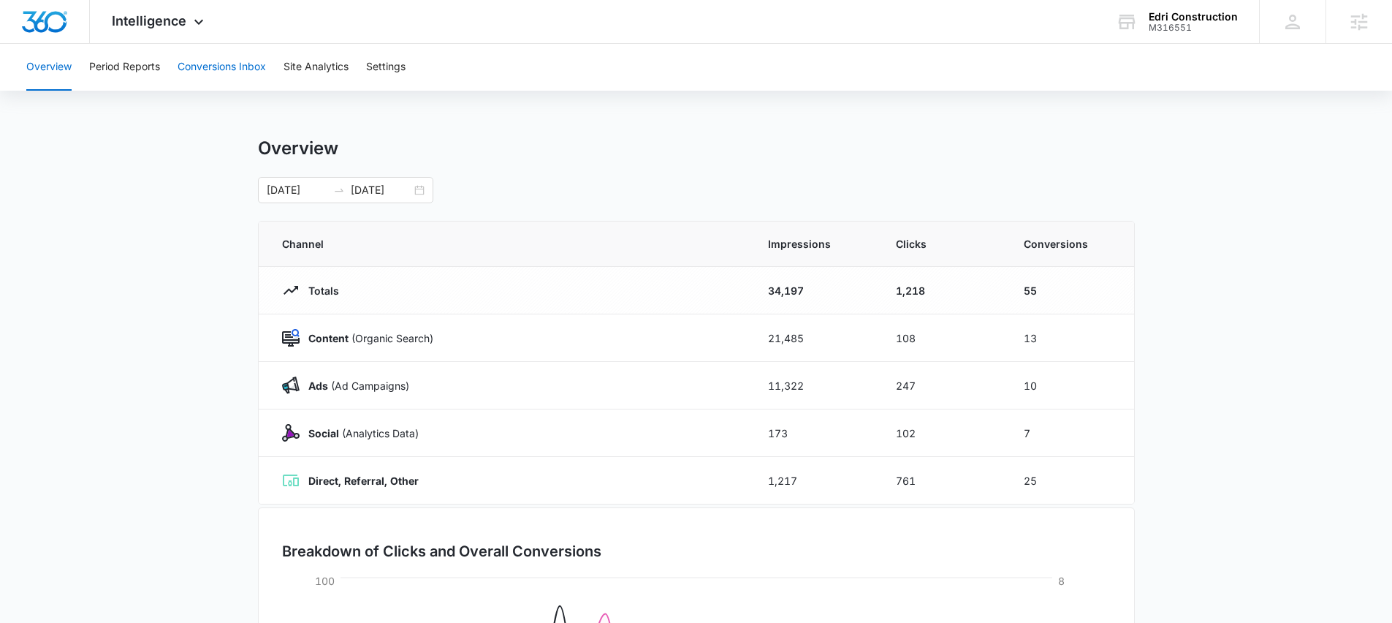
click at [211, 69] on button "Conversions Inbox" at bounding box center [222, 67] width 88 height 47
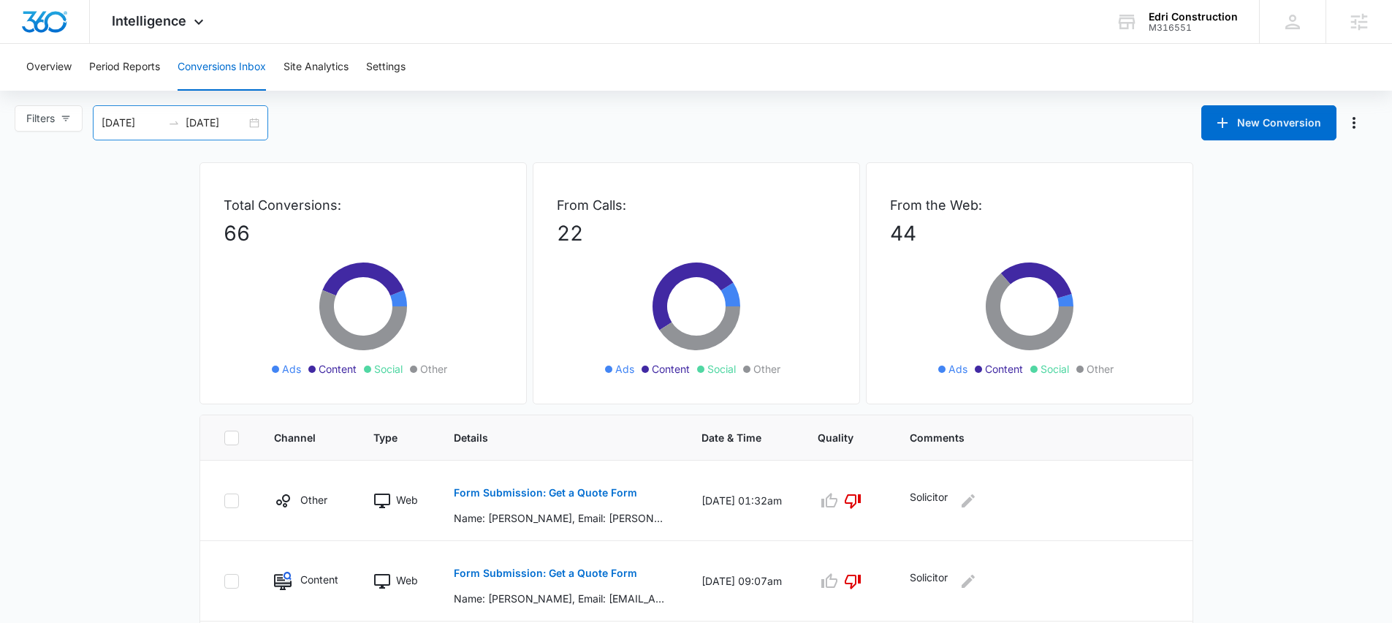
click at [125, 120] on input "09/08/2025" at bounding box center [132, 123] width 61 height 16
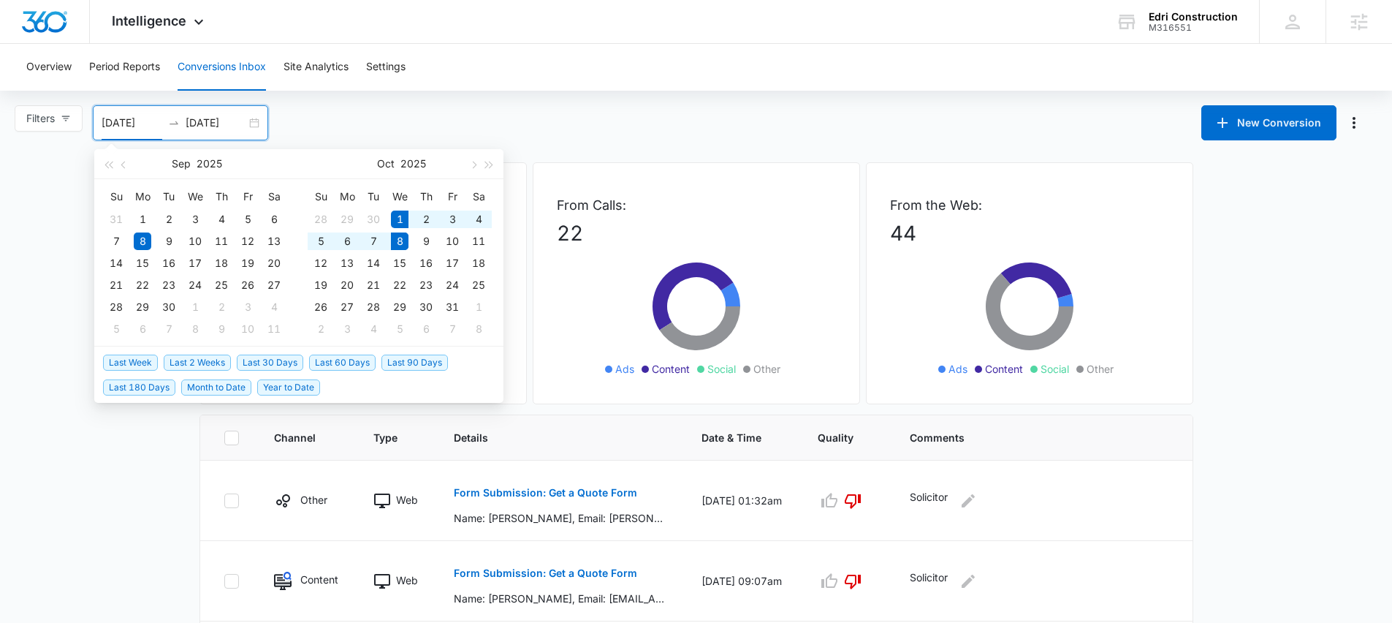
click at [208, 386] on span "Month to Date" at bounding box center [216, 387] width 70 height 16
type input "10/01/2025"
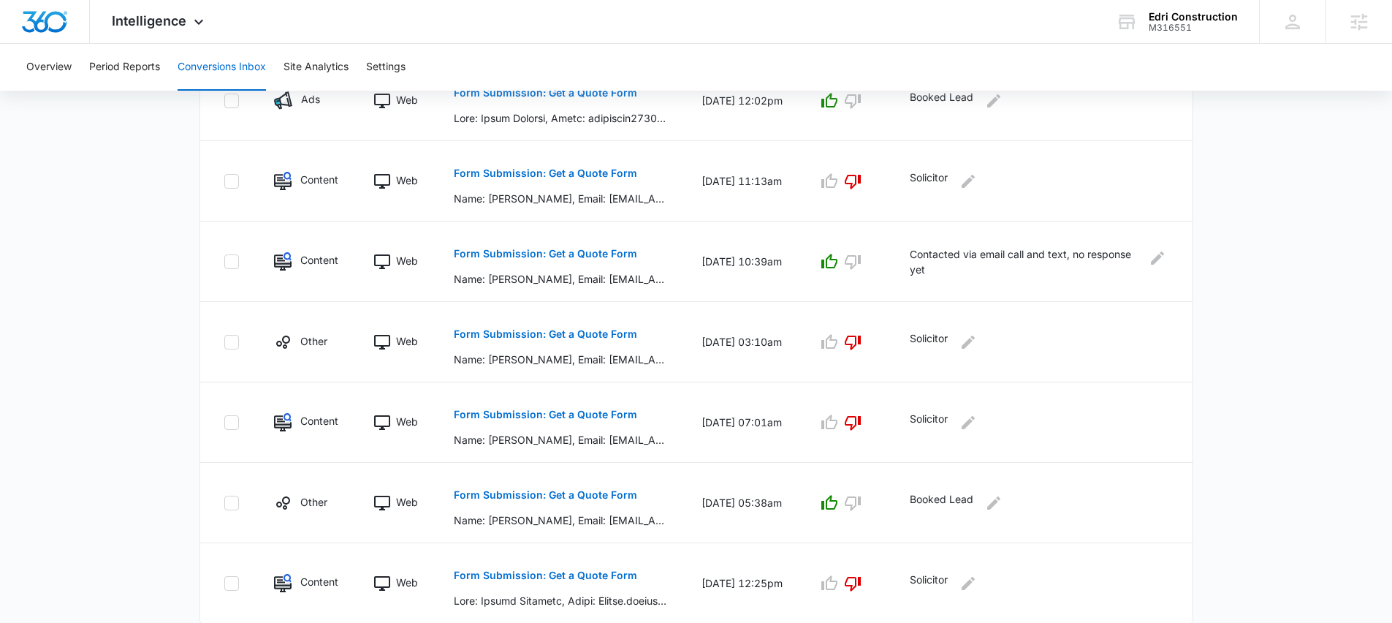
scroll to position [712, 0]
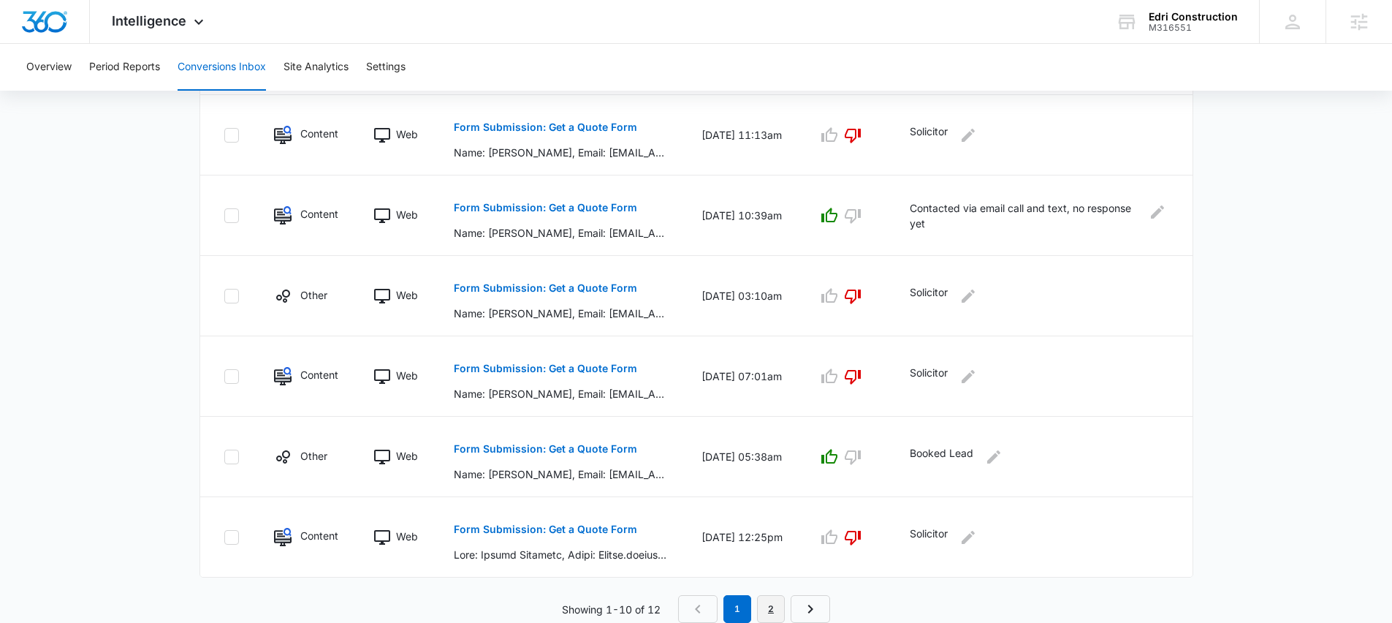
click at [767, 609] on link "2" at bounding box center [771, 609] width 28 height 28
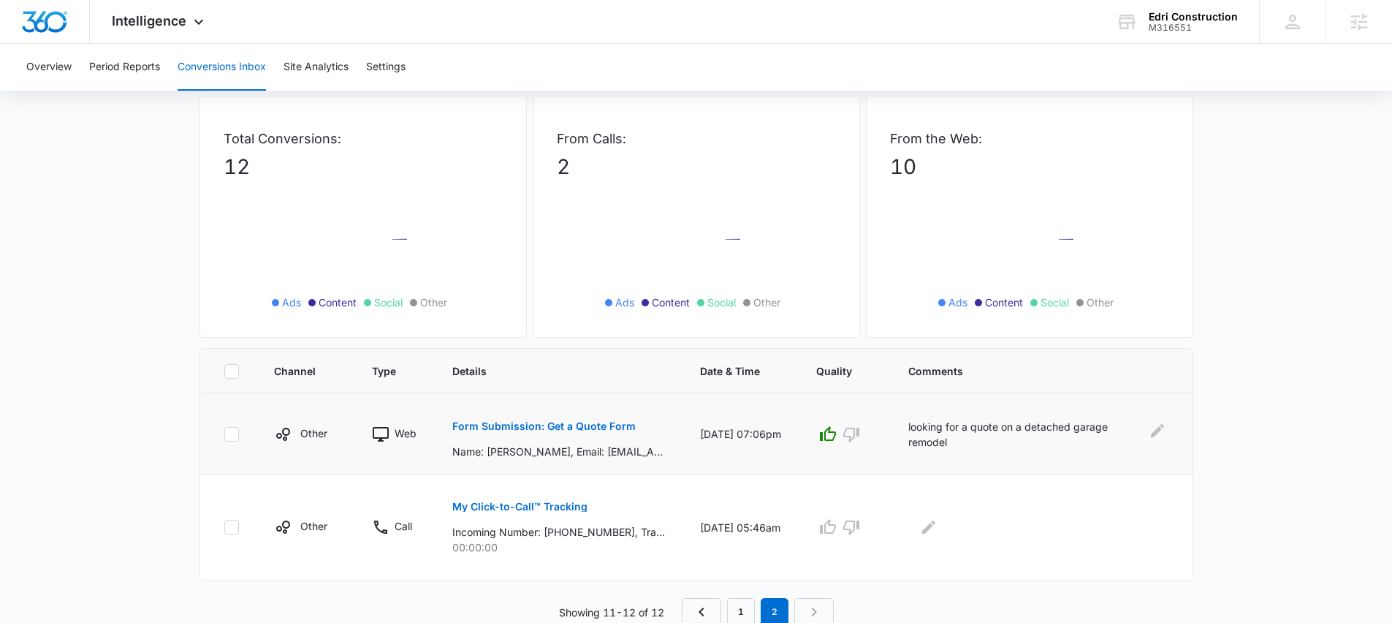
scroll to position [69, 0]
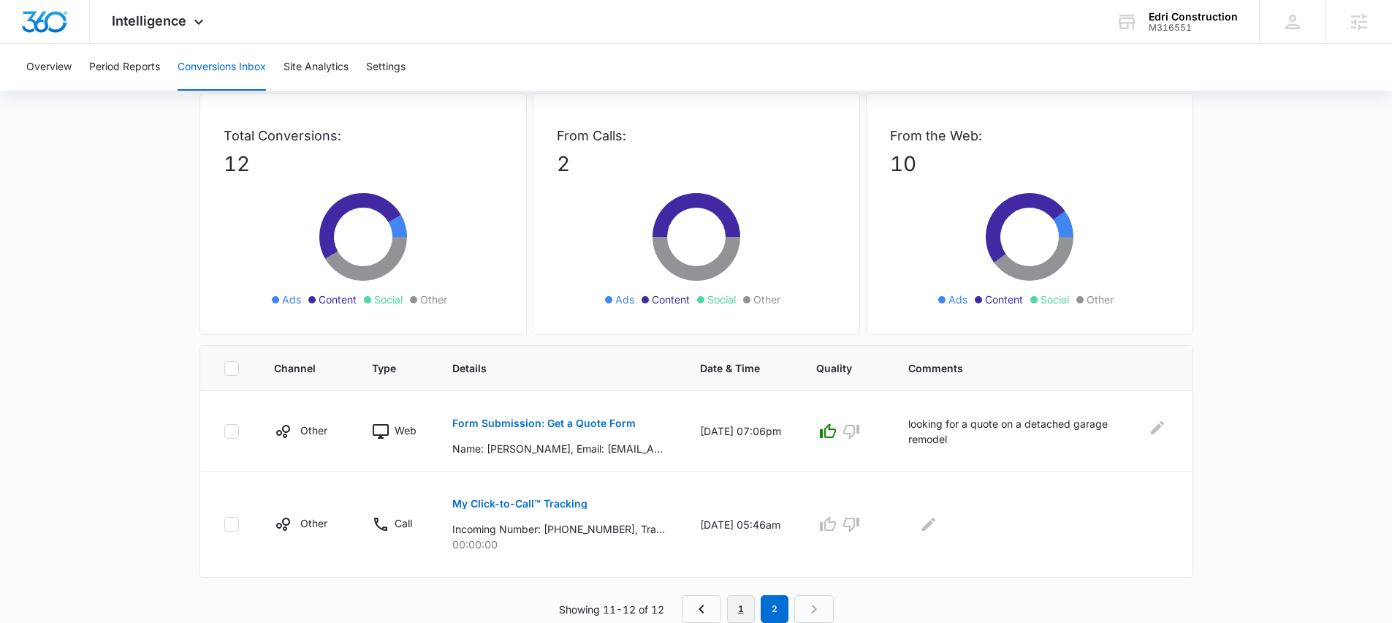
click at [734, 604] on link "1" at bounding box center [741, 609] width 28 height 28
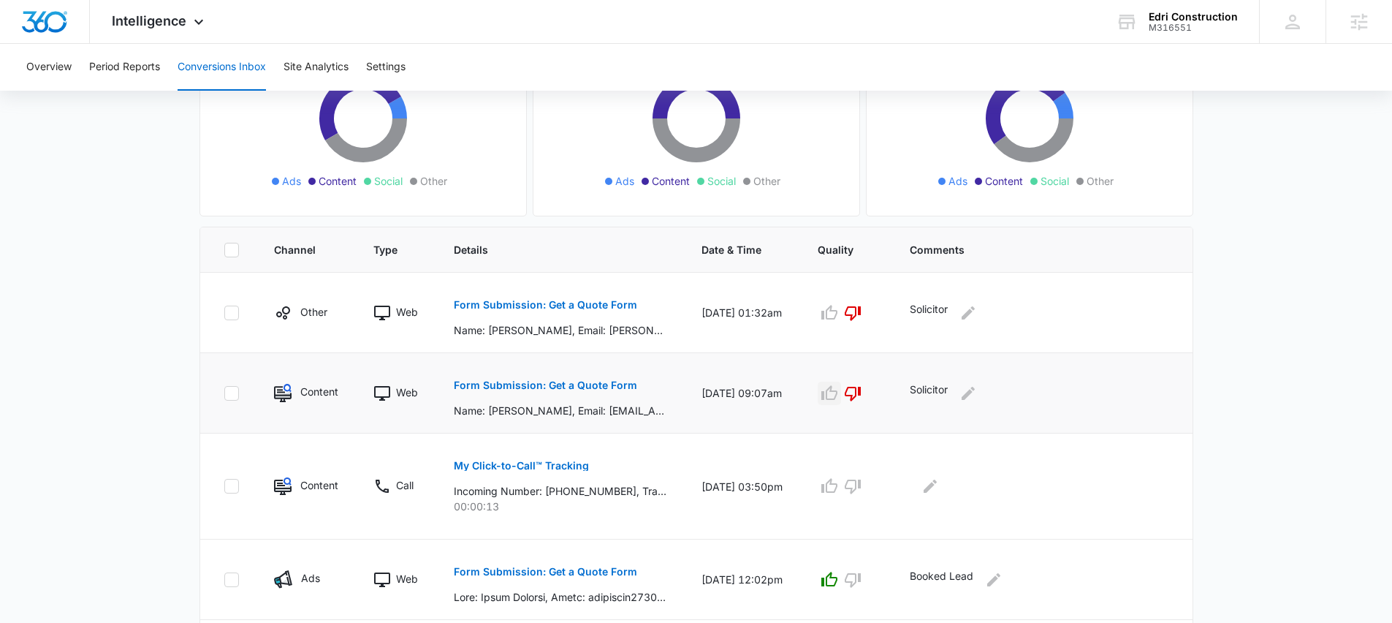
scroll to position [132, 0]
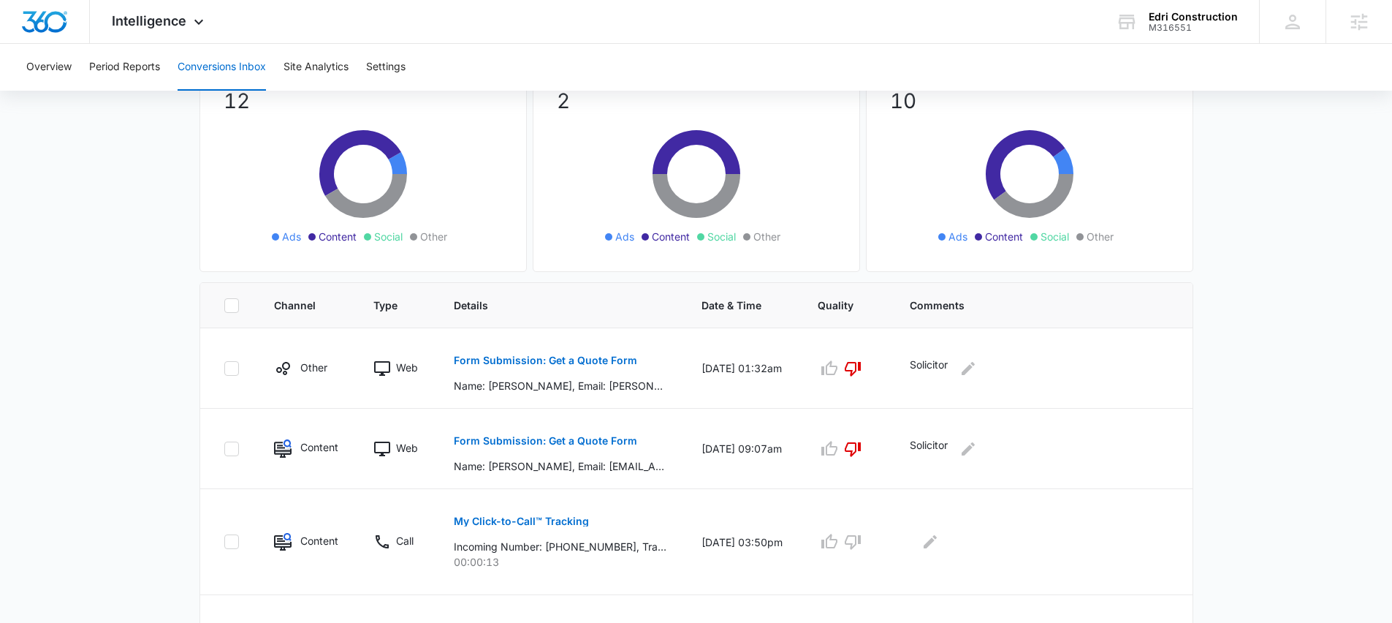
click at [137, 167] on main "Filters 10/01/2025 10/08/2025 New Conversion Oct 2025 Su Mo Tu We Th Fr Sa 28 2…" at bounding box center [696, 588] width 1392 height 1230
click at [148, 24] on span "Intelligence" at bounding box center [149, 20] width 75 height 15
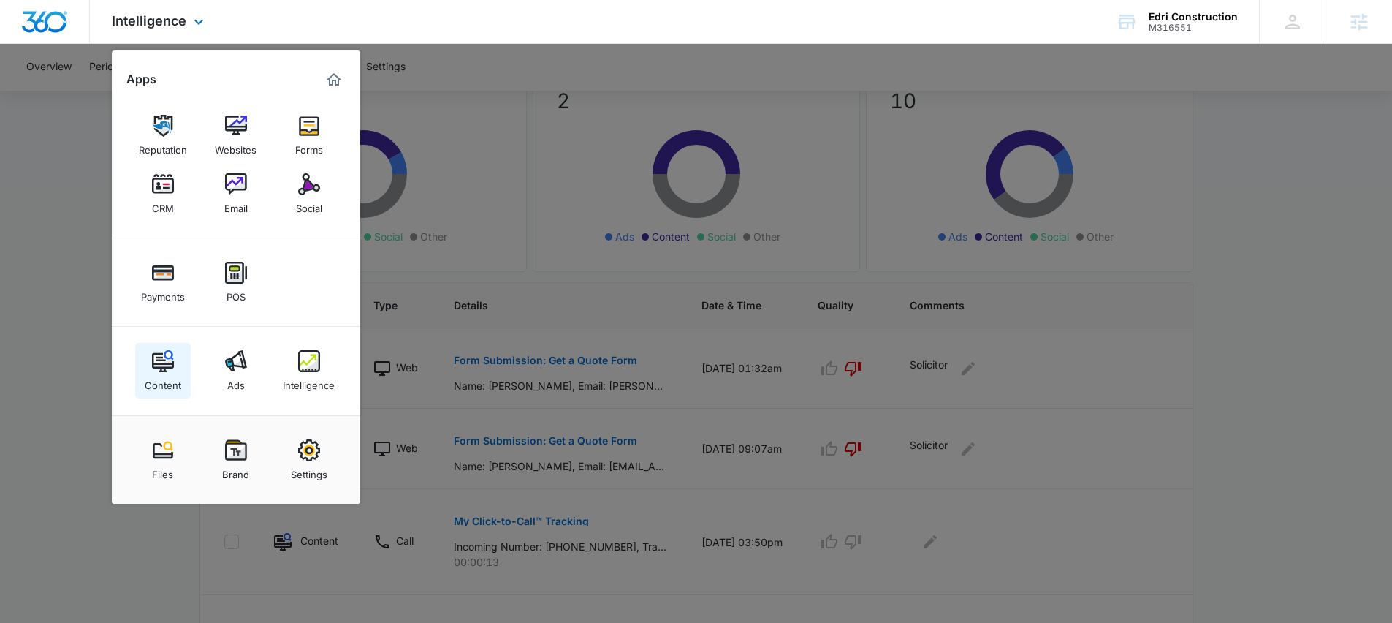
click at [160, 360] on img at bounding box center [163, 361] width 22 height 22
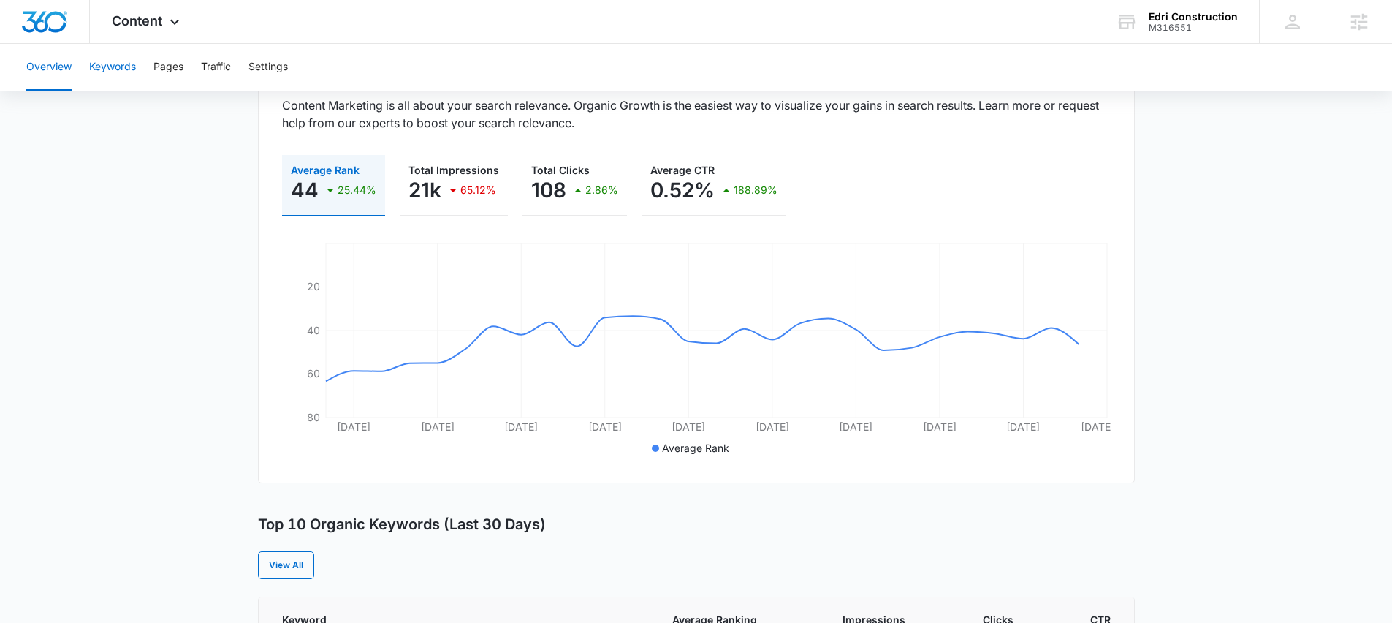
scroll to position [127, 0]
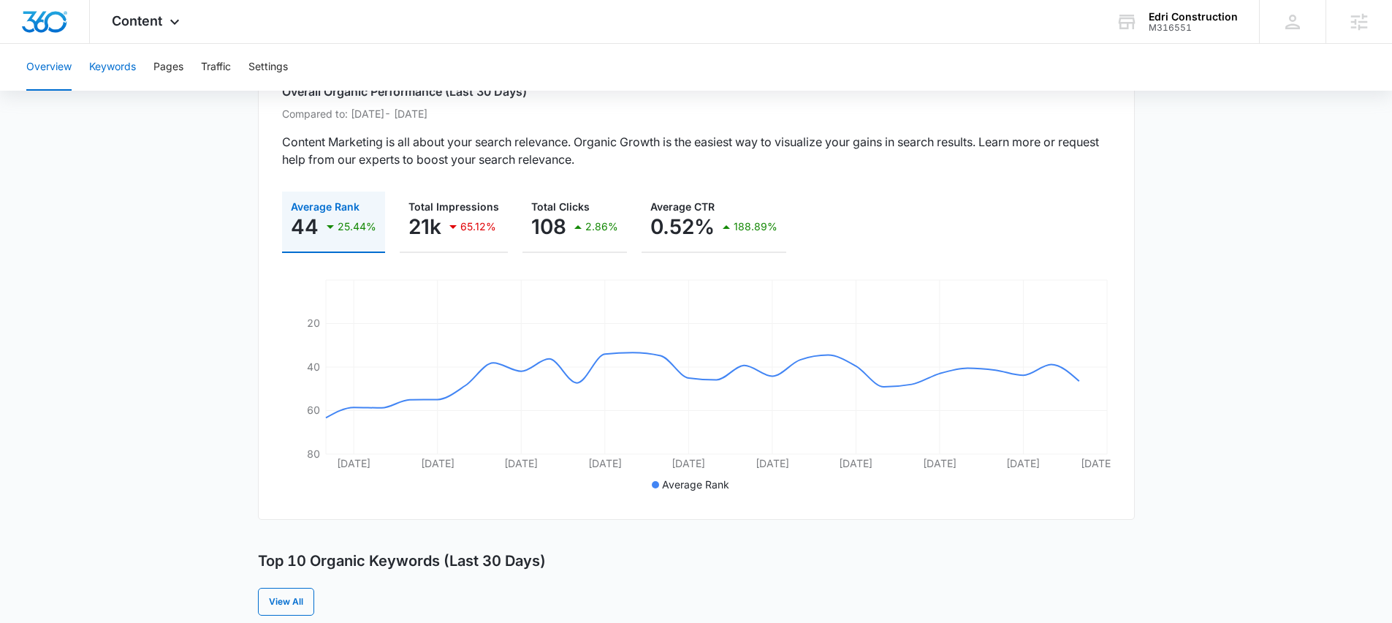
click at [128, 67] on button "Keywords" at bounding box center [112, 67] width 47 height 47
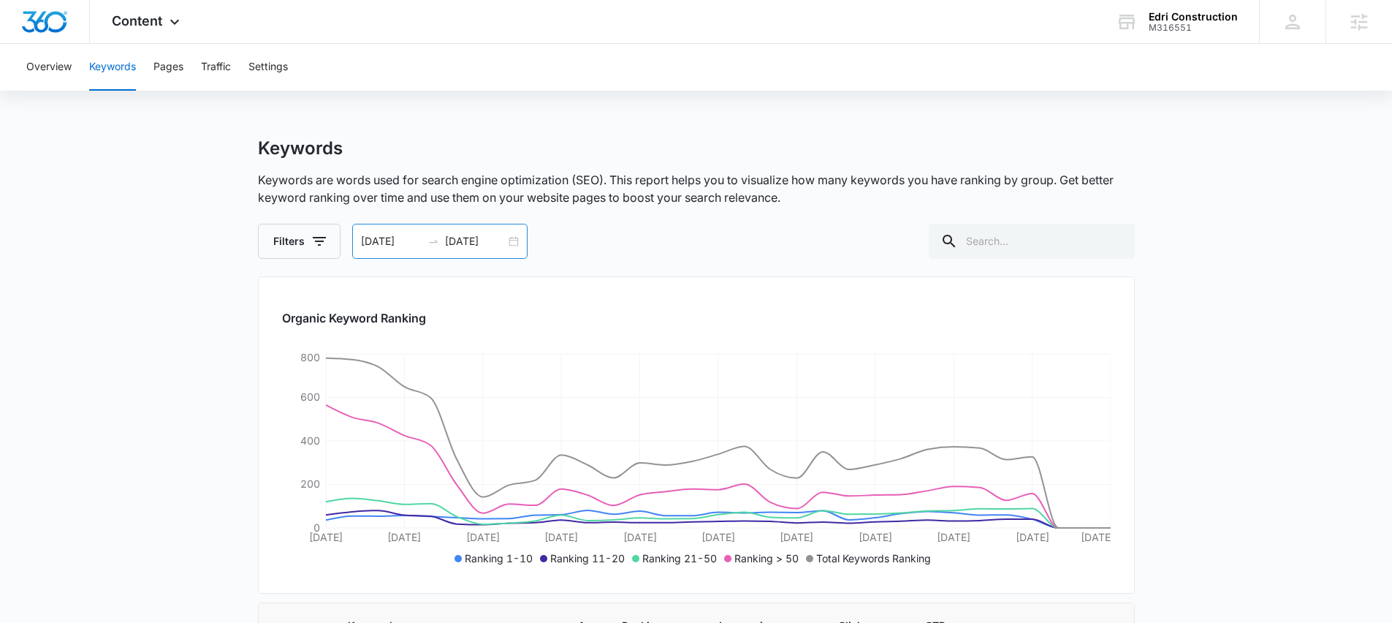
click at [411, 231] on div "09/07/2025 10/07/2025" at bounding box center [439, 241] width 175 height 35
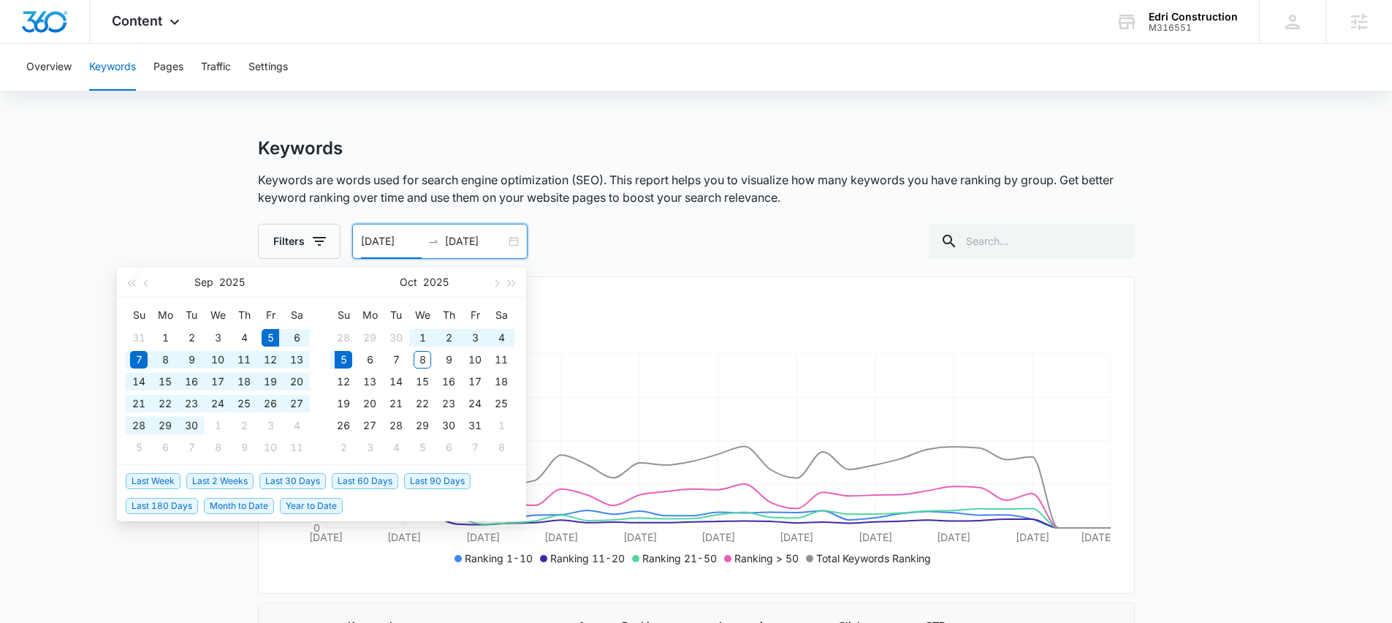
click at [279, 482] on span "Last 30 Days" at bounding box center [292, 481] width 66 height 16
type input "09/05/2025"
type input "10/05/2025"
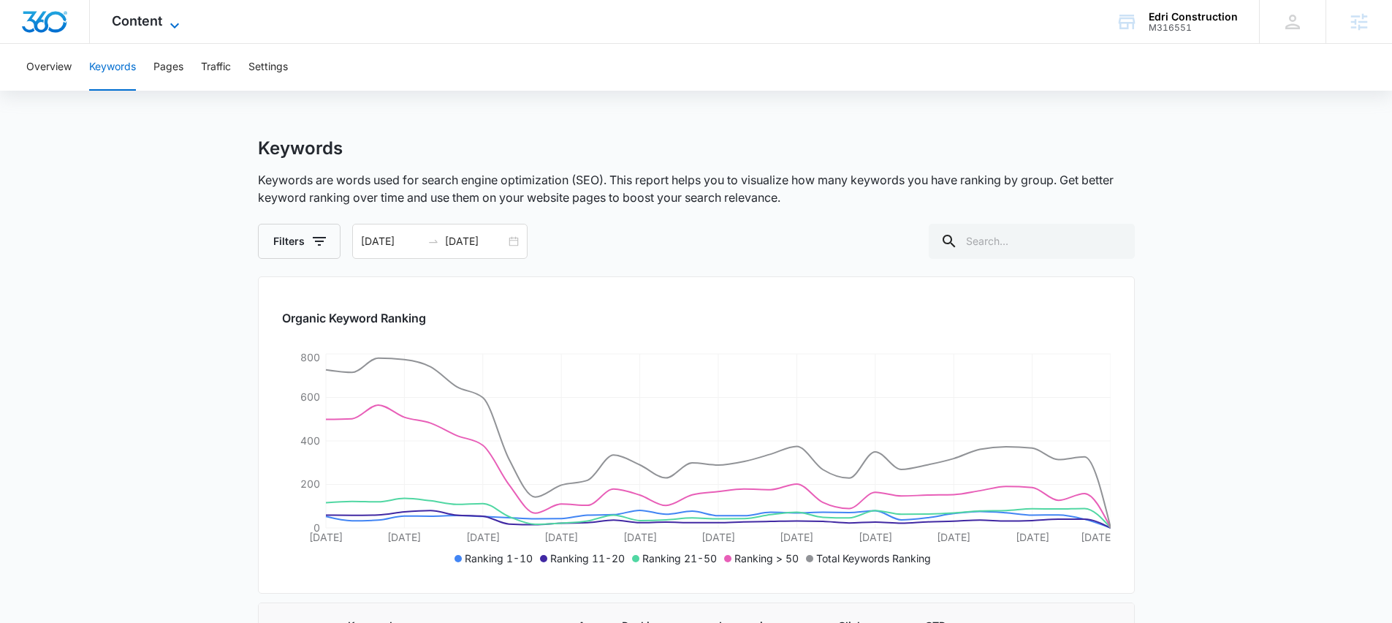
click at [123, 15] on span "Content" at bounding box center [137, 20] width 50 height 15
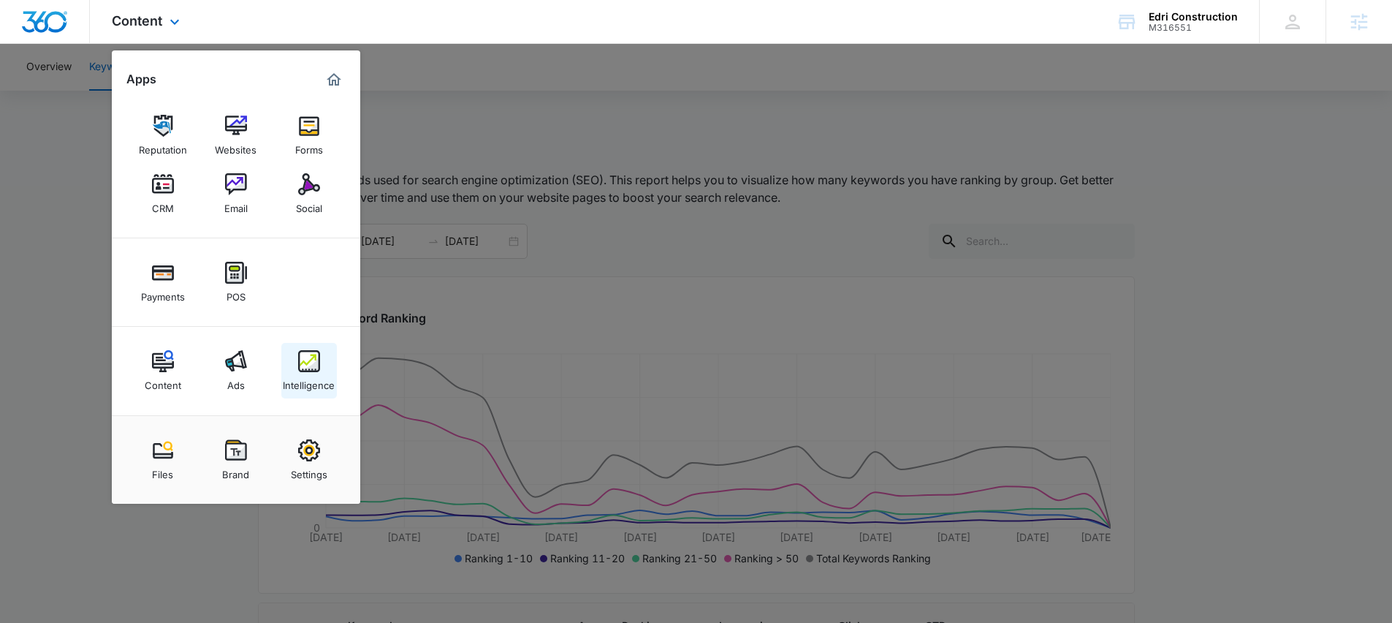
click at [294, 383] on div "Intelligence" at bounding box center [309, 381] width 52 height 19
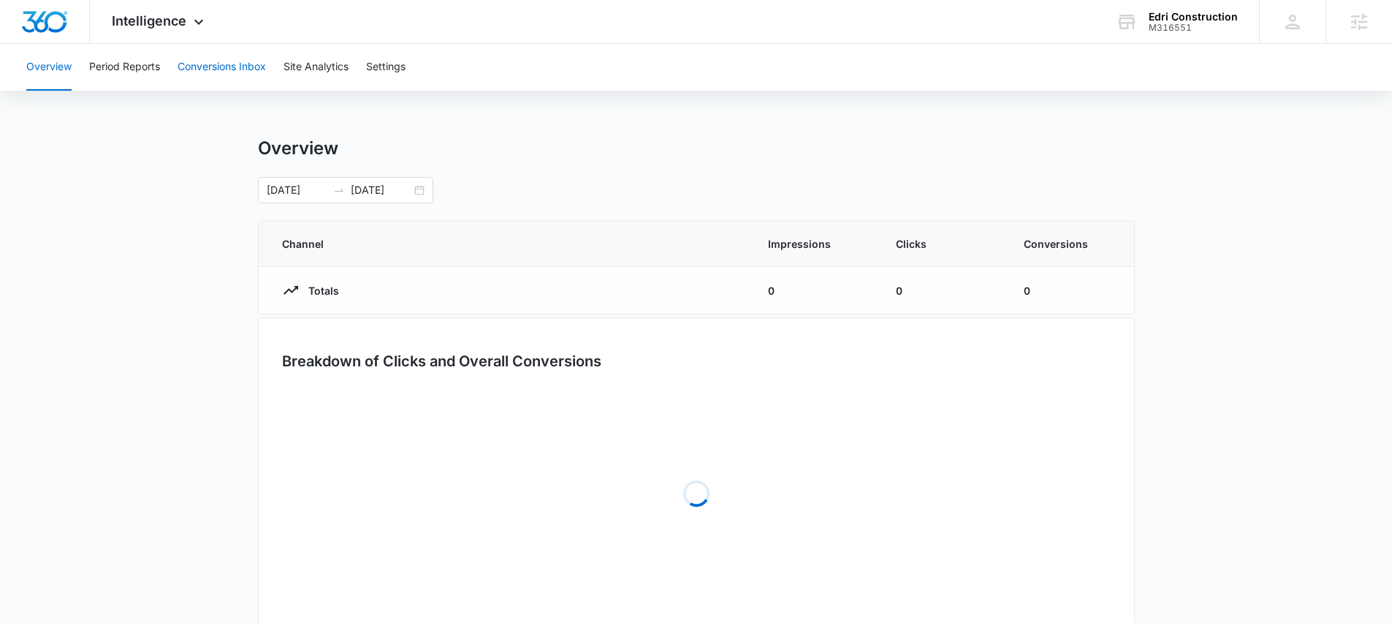
click at [215, 63] on button "Conversions Inbox" at bounding box center [222, 67] width 88 height 47
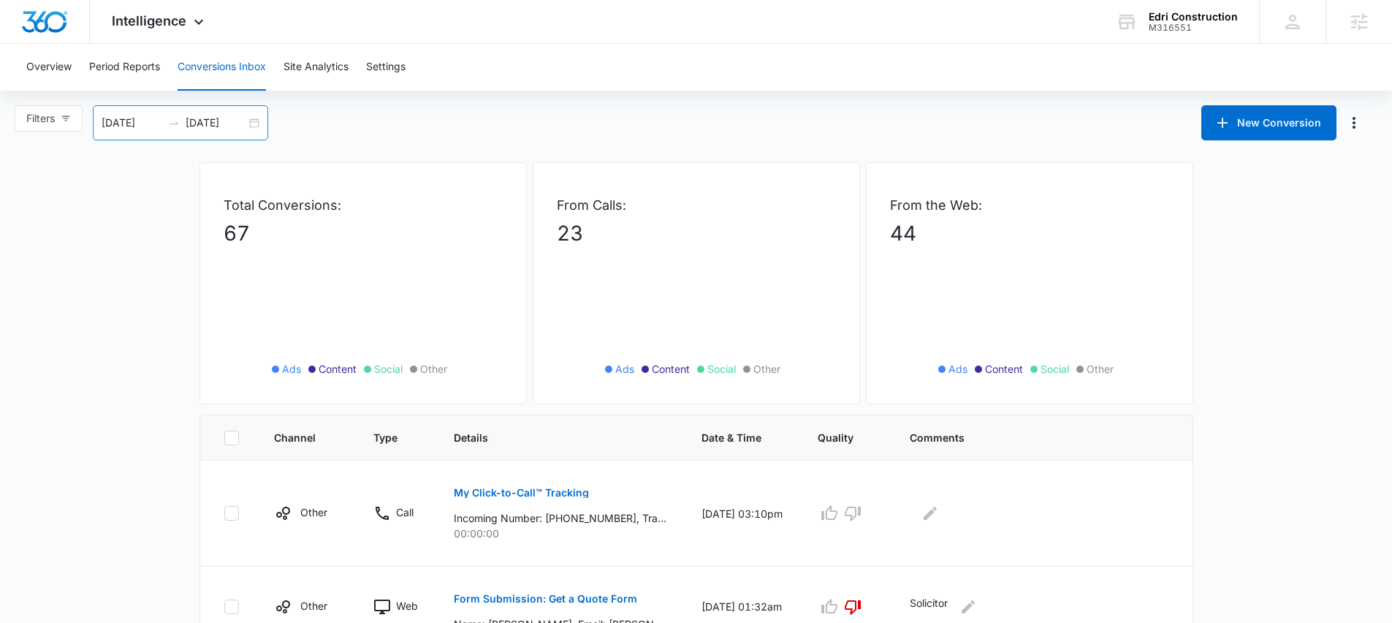
click at [167, 124] on div at bounding box center [173, 123] width 23 height 12
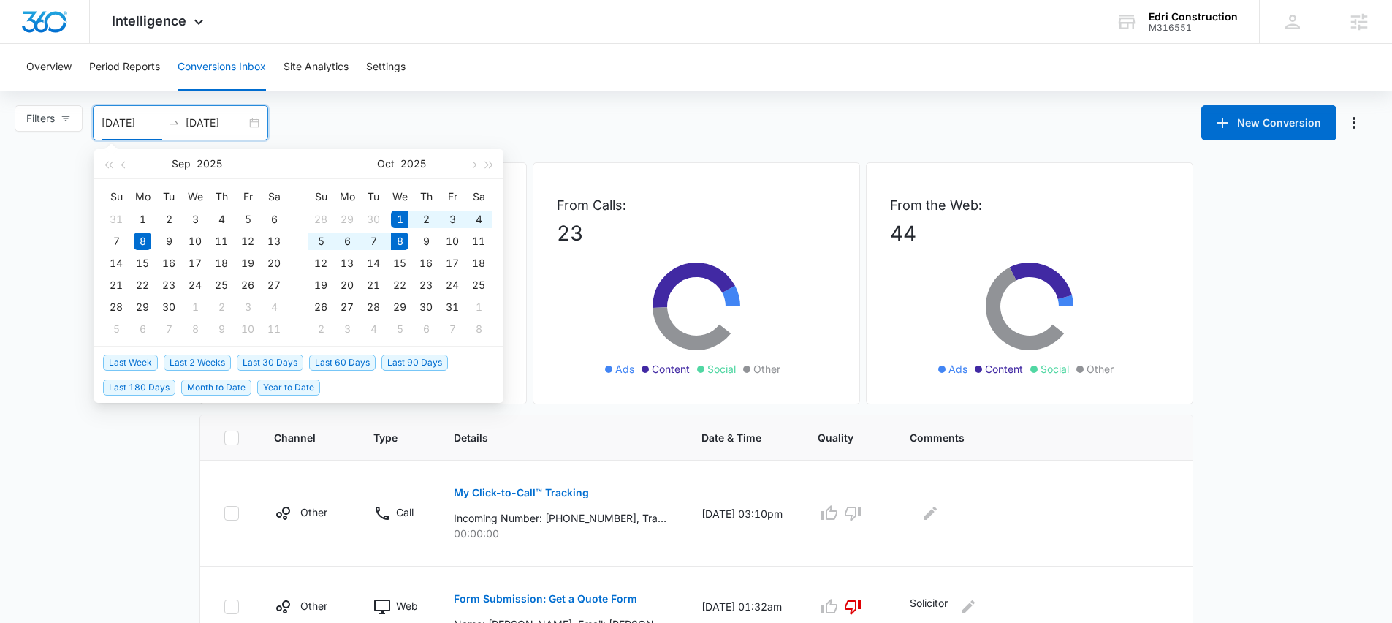
click at [223, 387] on span "Month to Date" at bounding box center [216, 387] width 70 height 16
type input "10/01/2025"
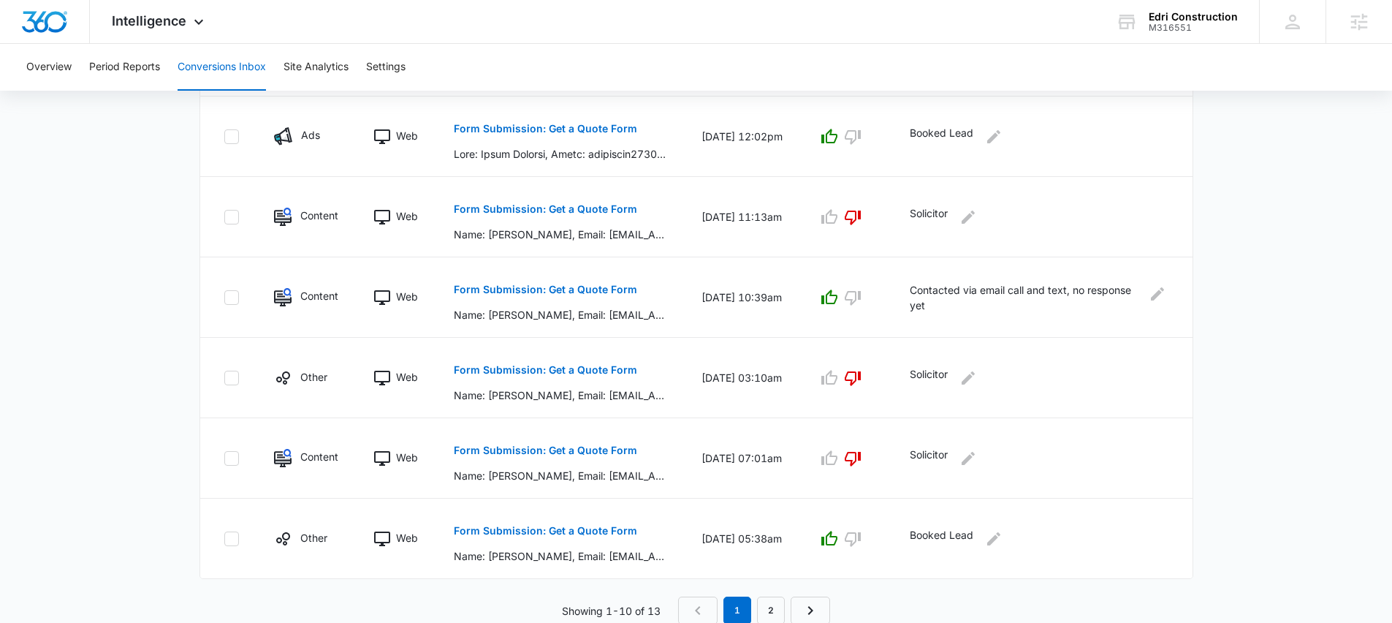
scroll to position [738, 0]
click at [763, 605] on link "2" at bounding box center [771, 609] width 28 height 28
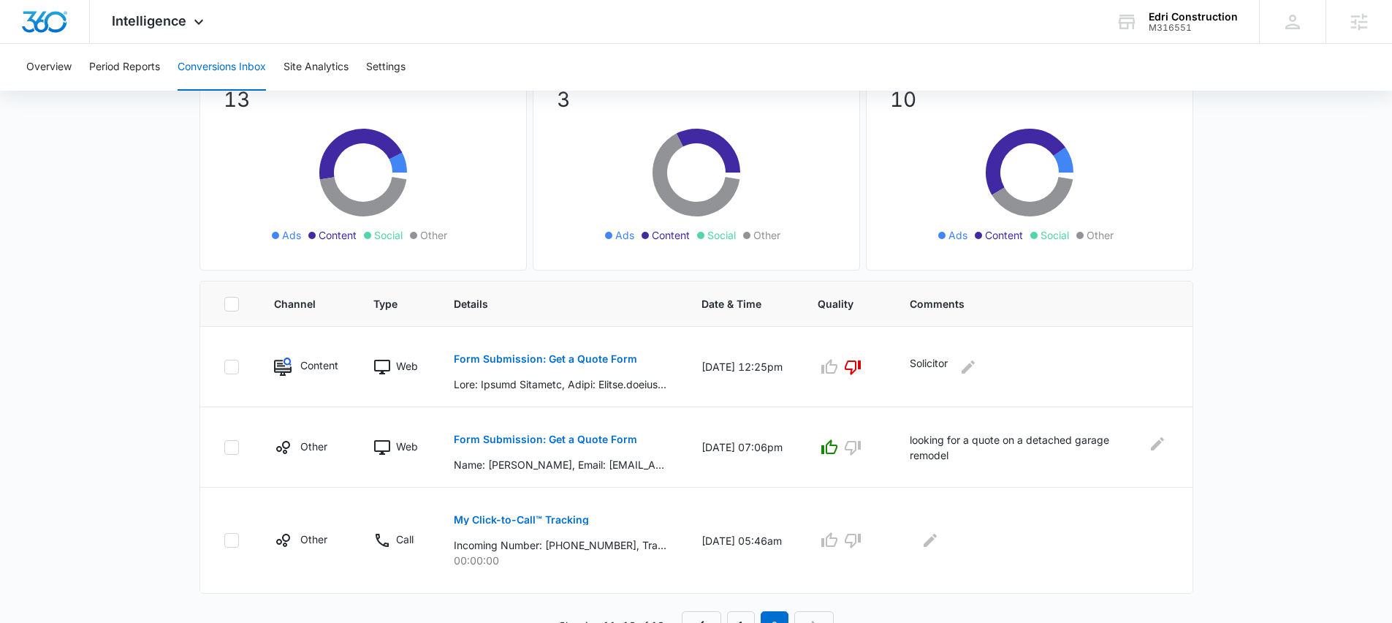
scroll to position [150, 0]
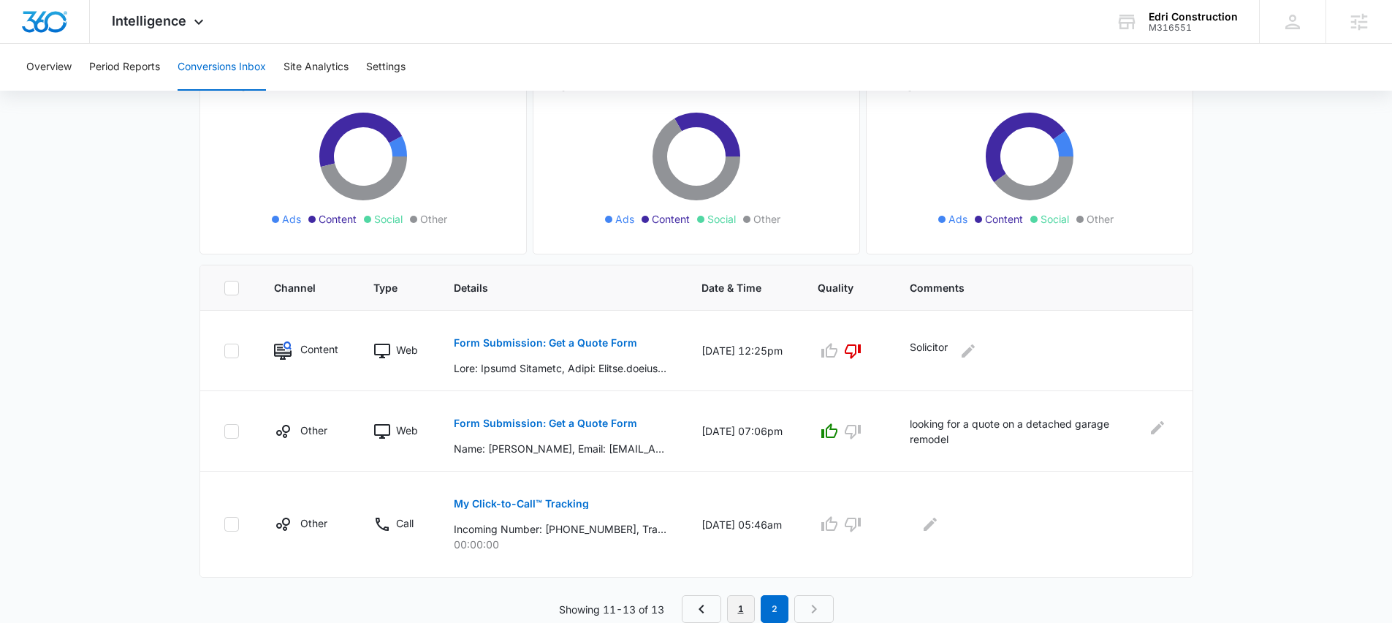
click at [739, 608] on link "1" at bounding box center [741, 609] width 28 height 28
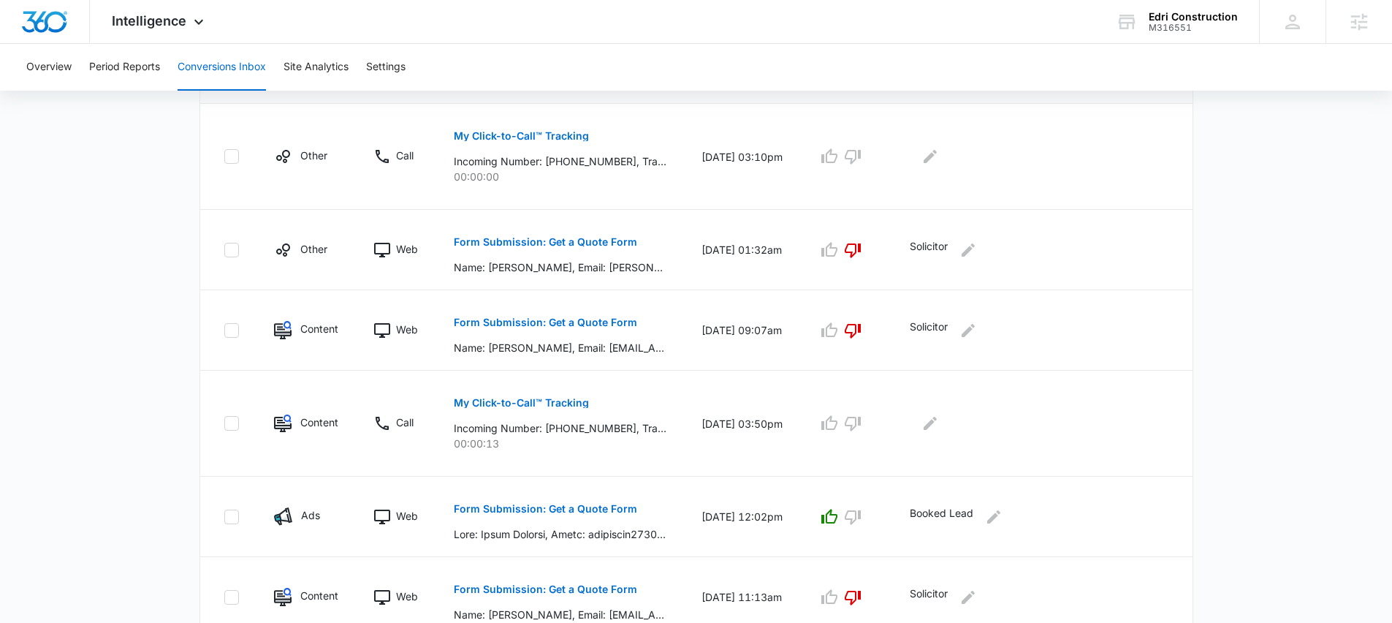
scroll to position [738, 0]
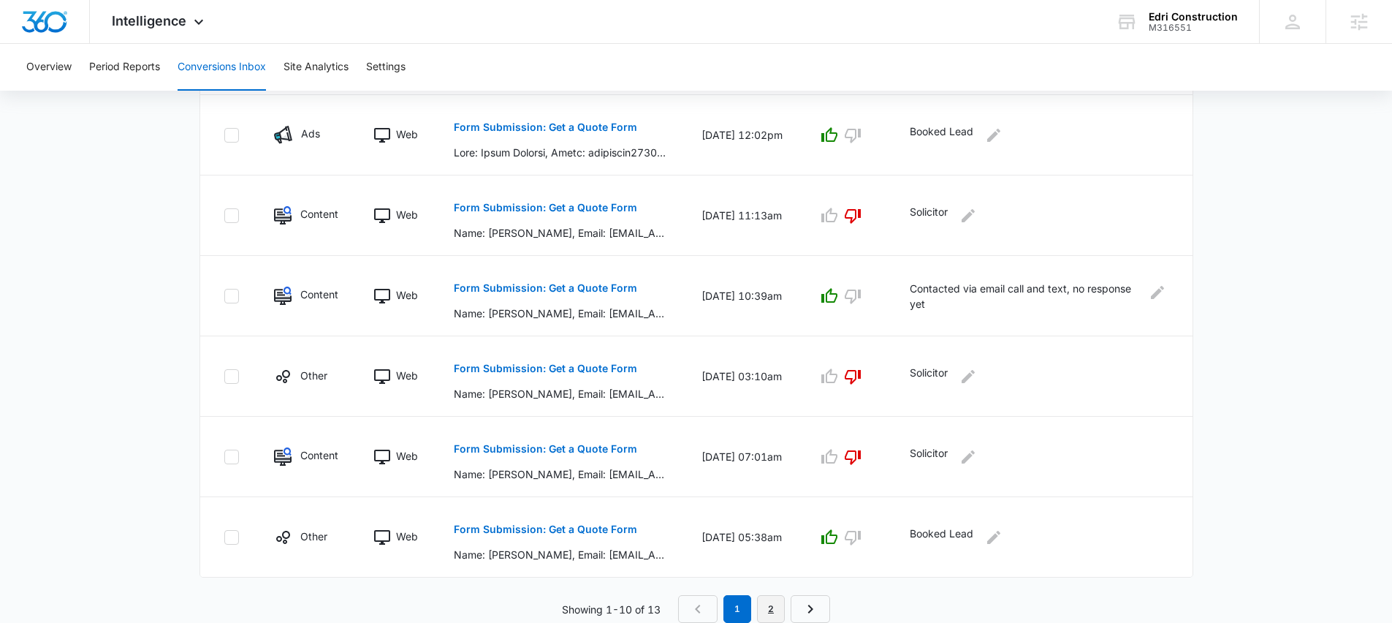
click at [764, 604] on link "2" at bounding box center [771, 609] width 28 height 28
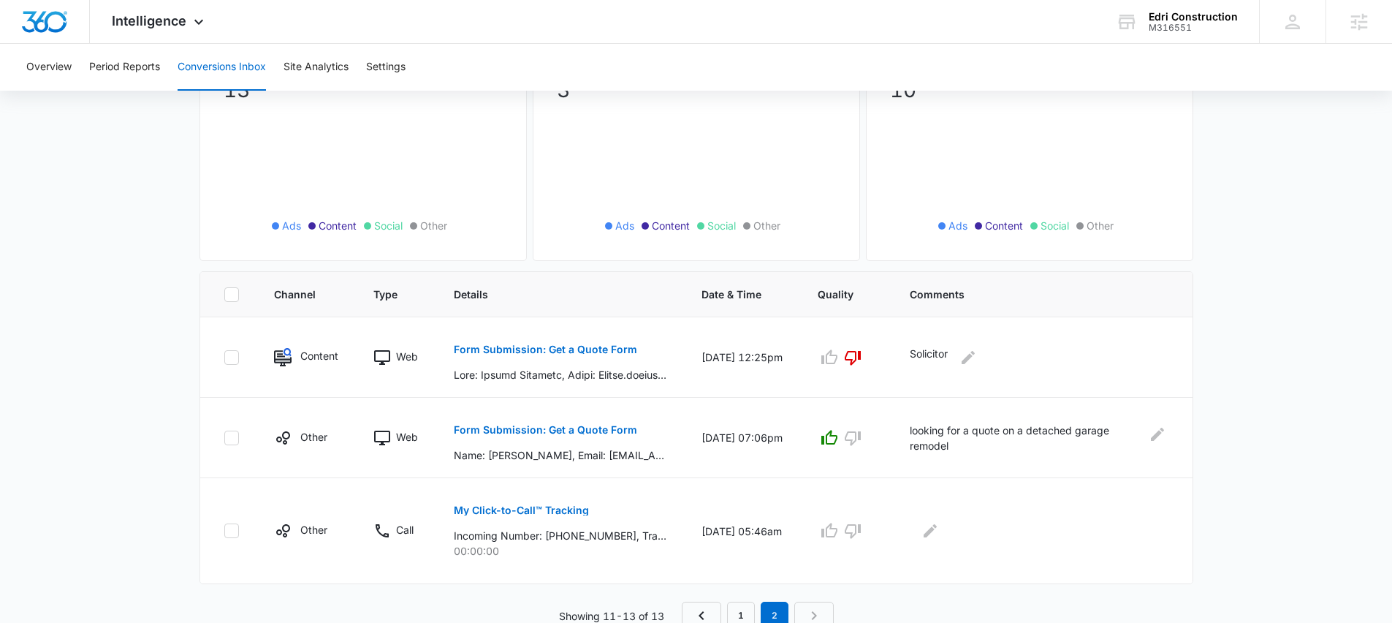
scroll to position [150, 0]
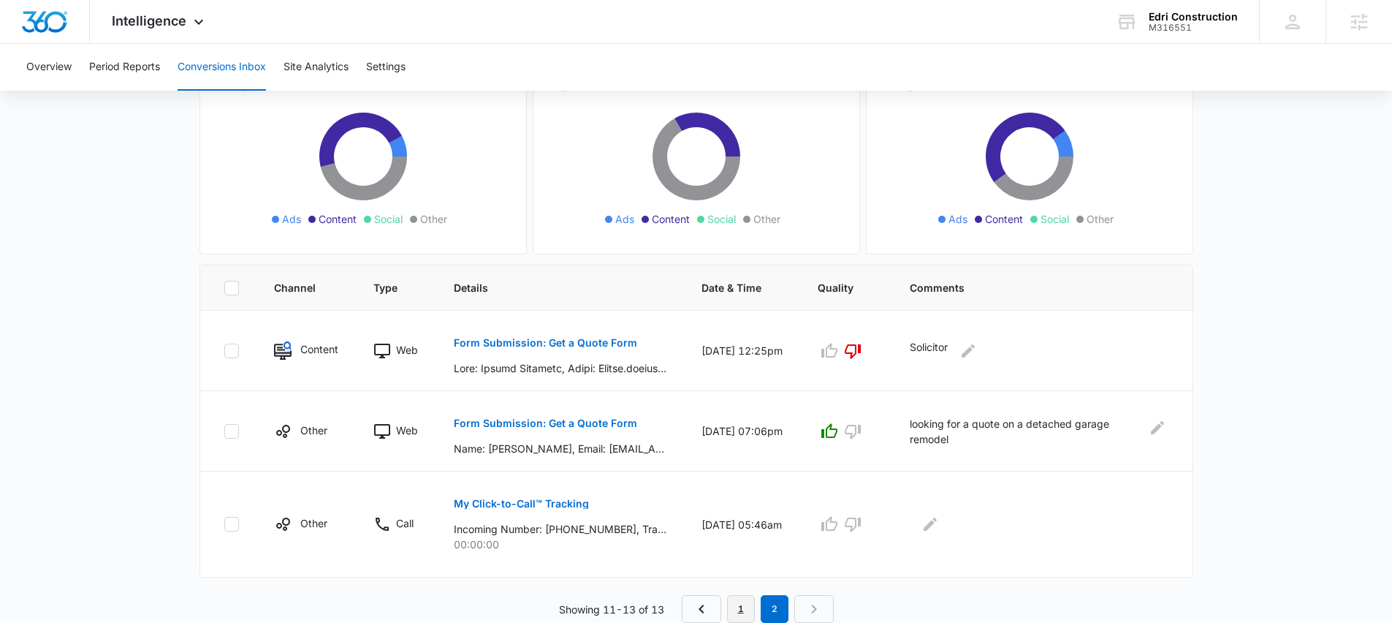
click at [738, 607] on link "1" at bounding box center [741, 609] width 28 height 28
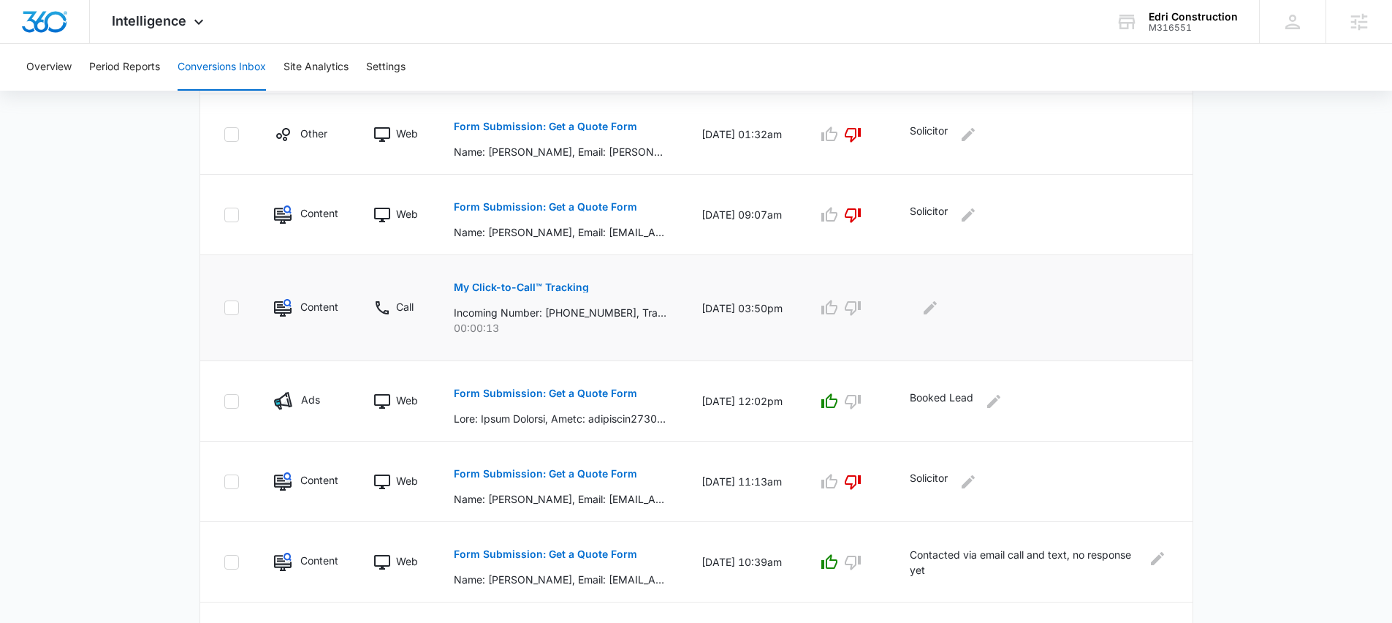
scroll to position [738, 0]
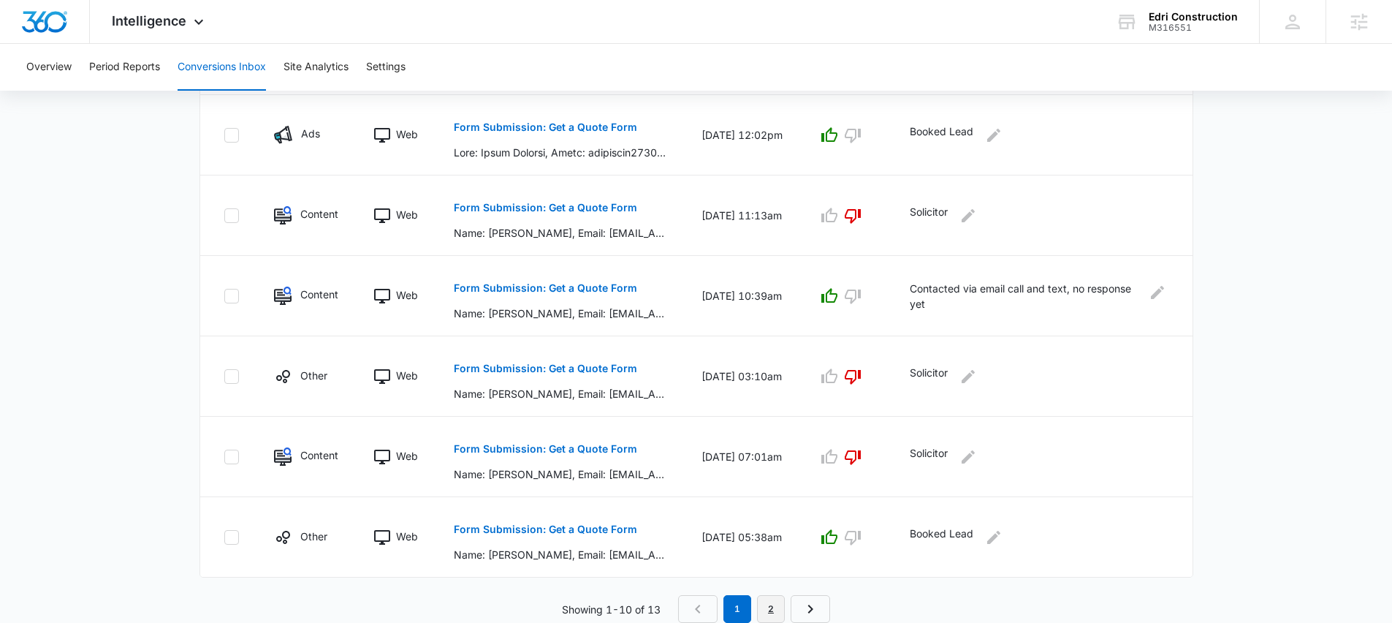
click at [780, 608] on link "2" at bounding box center [771, 609] width 28 height 28
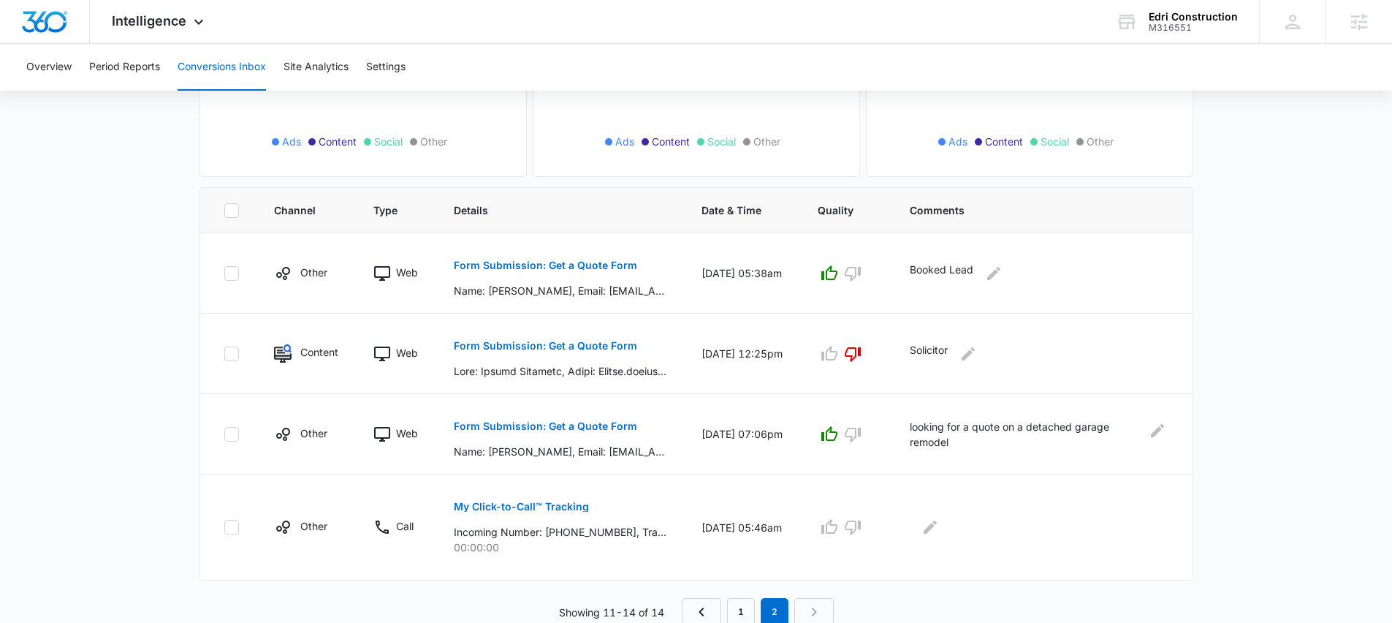
scroll to position [230, 0]
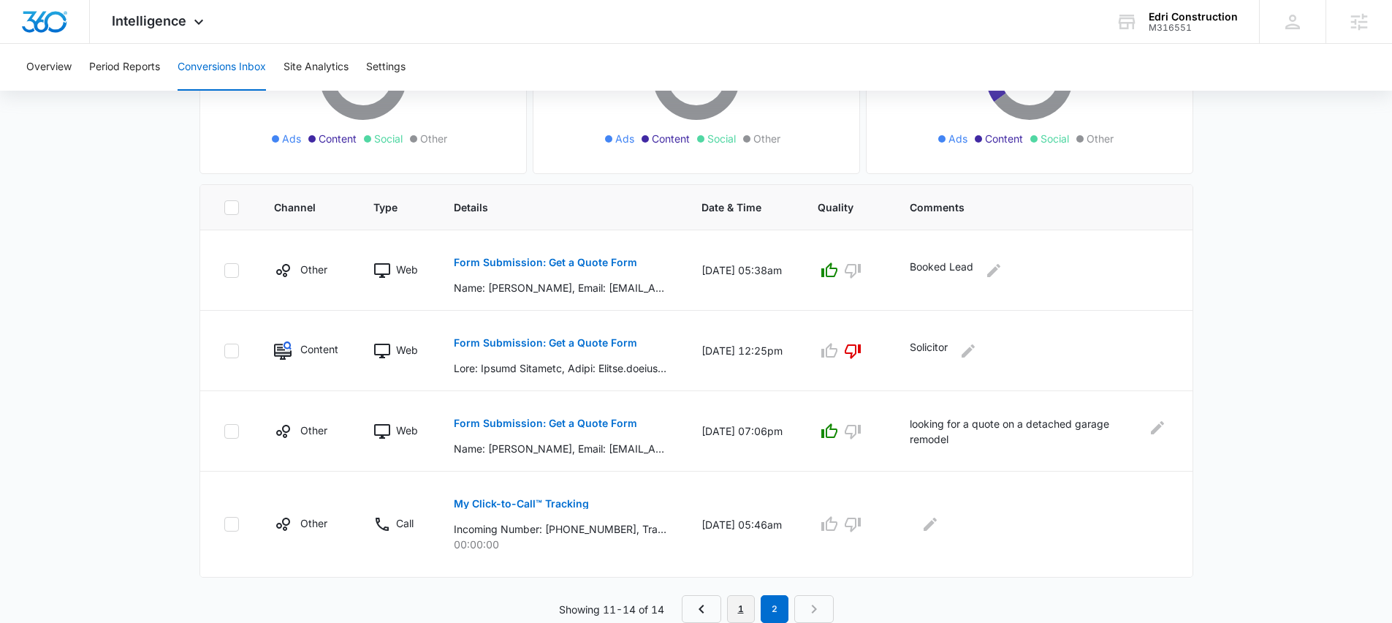
click at [743, 598] on link "1" at bounding box center [741, 609] width 28 height 28
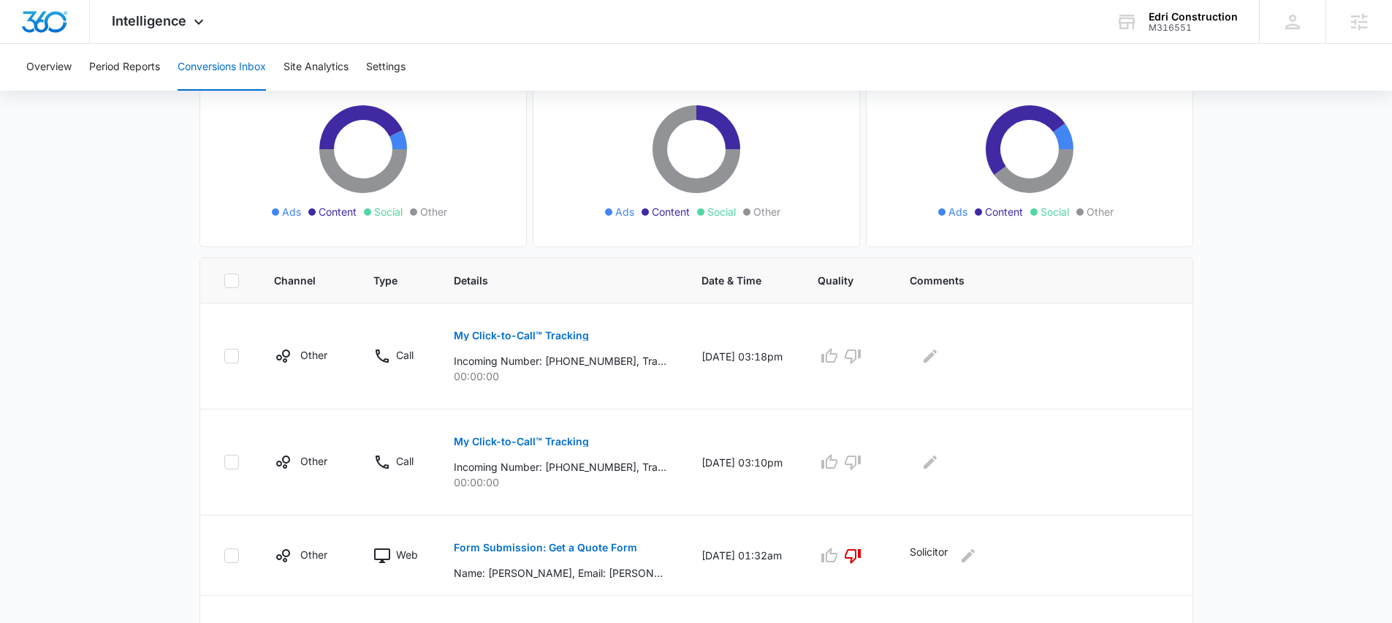
scroll to position [226, 0]
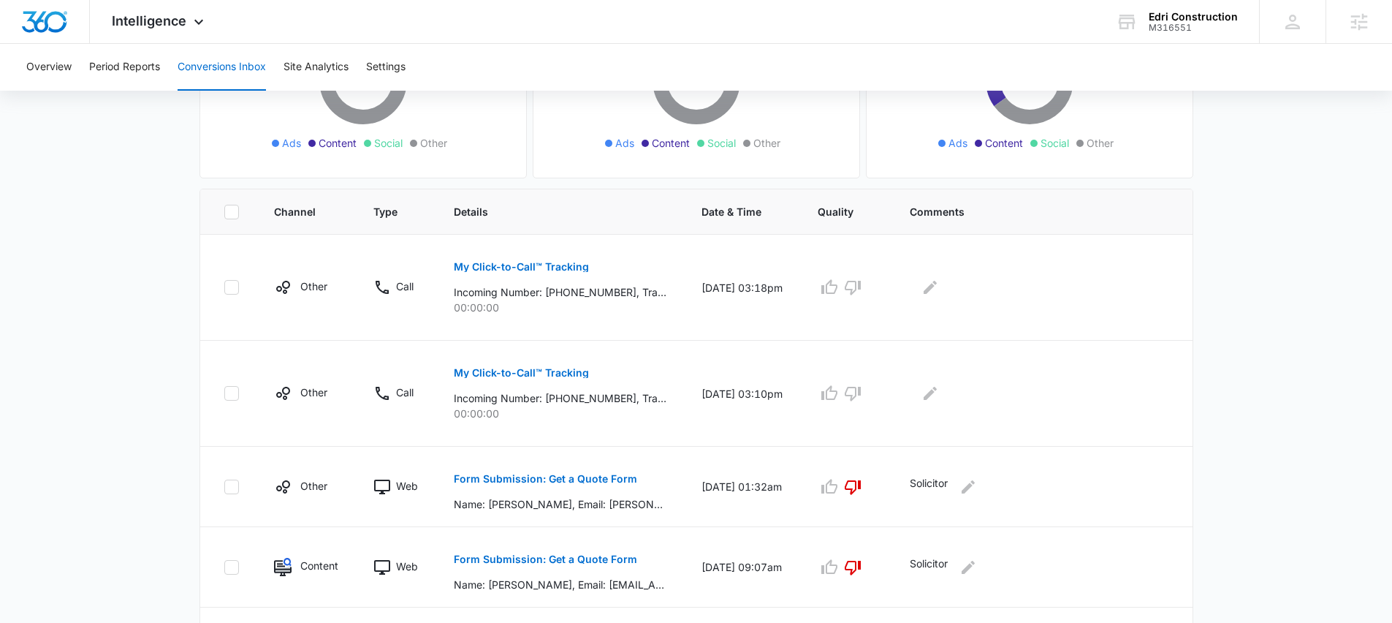
click at [117, 246] on main "Filters 10/01/2025 10/08/2025 New Conversion Oct 2025 Su Mo Tu We Th Fr Sa 28 2…" at bounding box center [696, 519] width 1392 height 1281
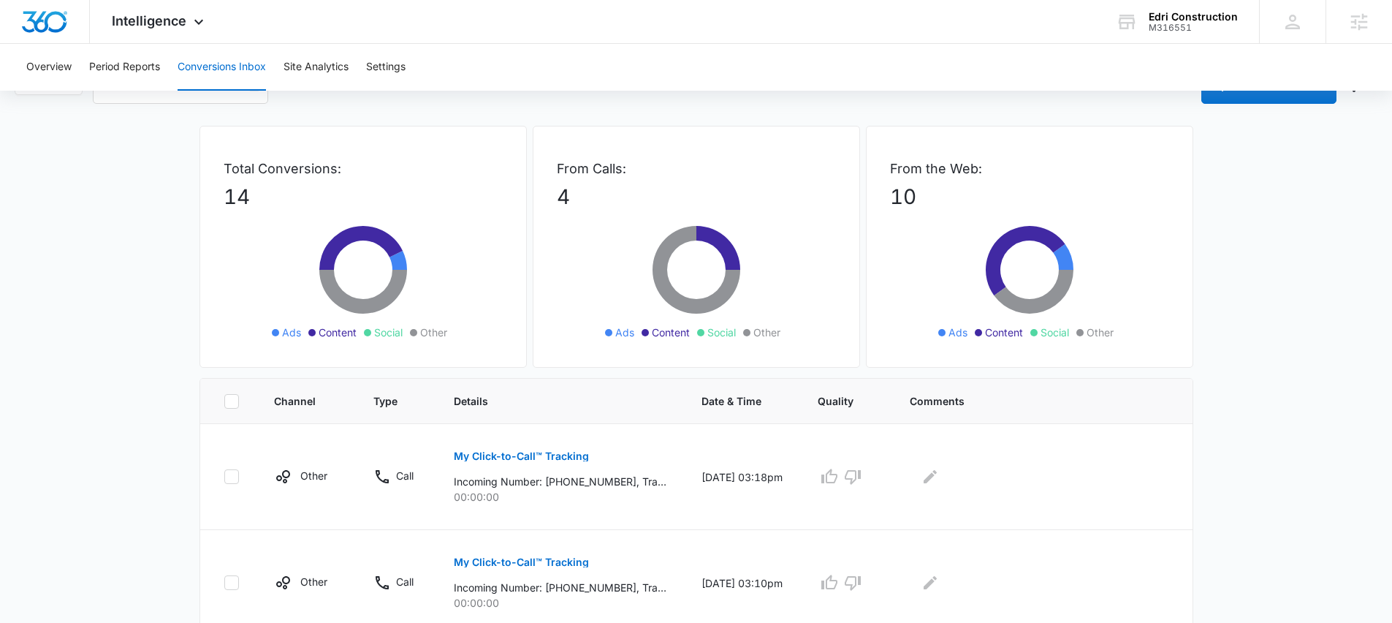
scroll to position [0, 0]
